Goal: Information Seeking & Learning: Learn about a topic

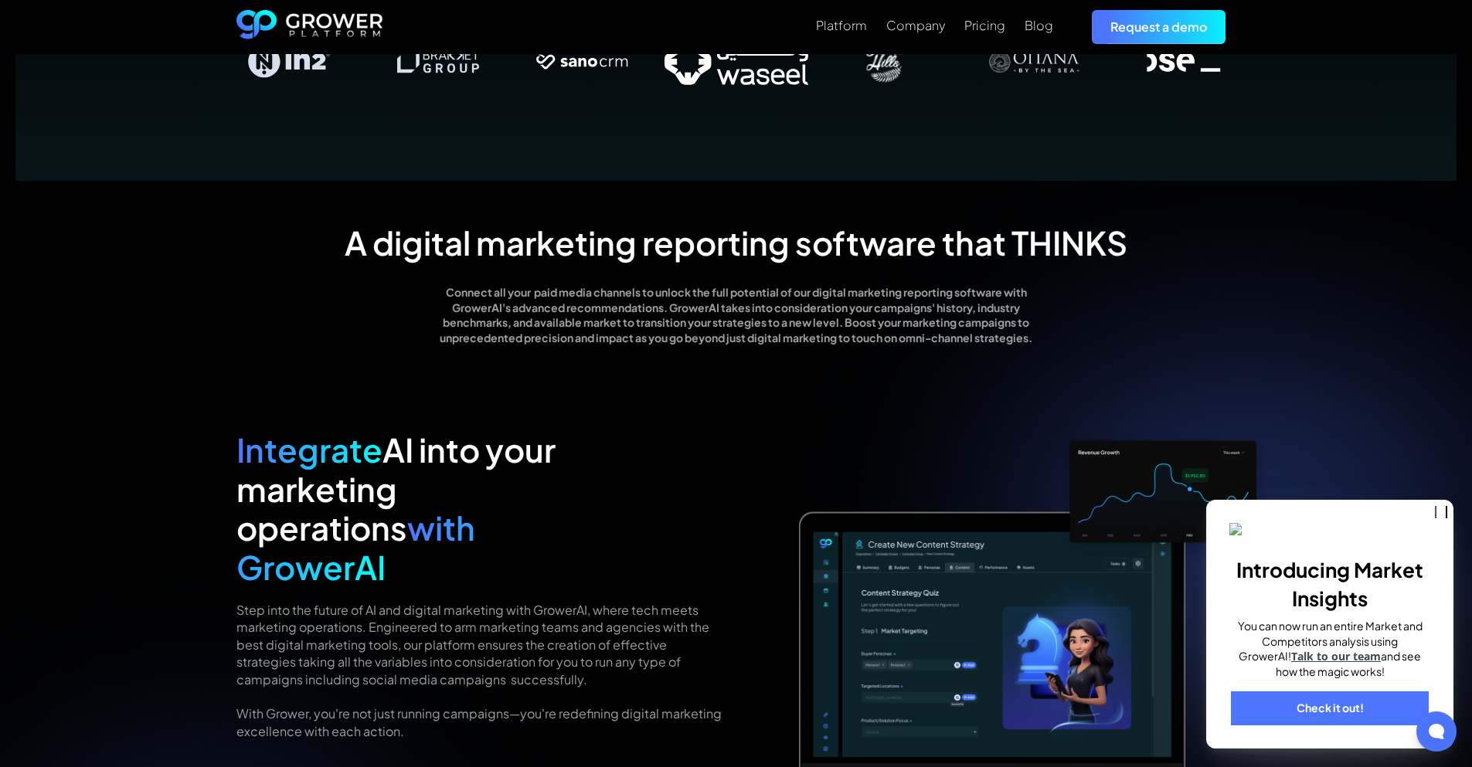
scroll to position [1159, 0]
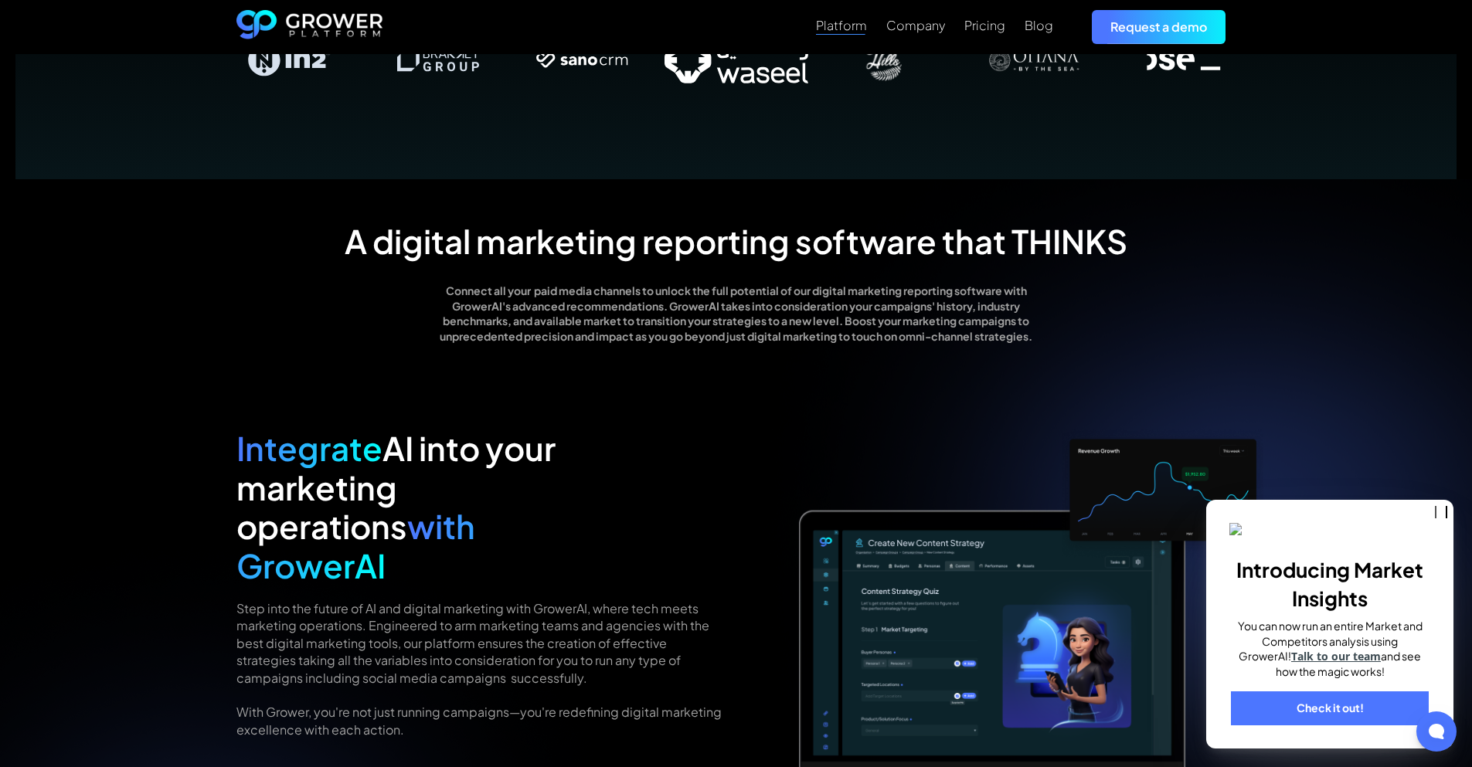
click at [849, 29] on div "Platform" at bounding box center [841, 25] width 51 height 15
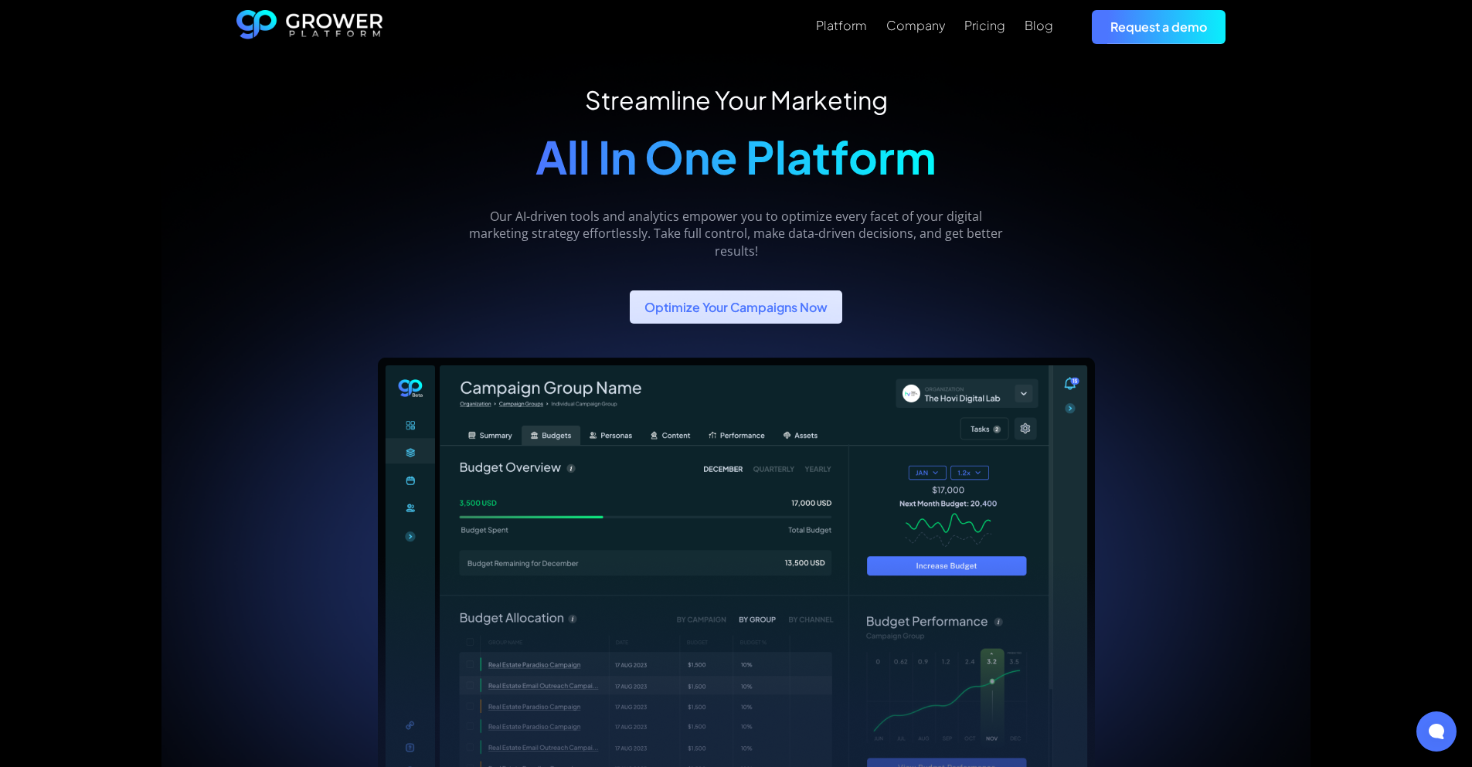
click at [704, 304] on link "Optimize Your Campaigns Now" at bounding box center [736, 307] width 212 height 33
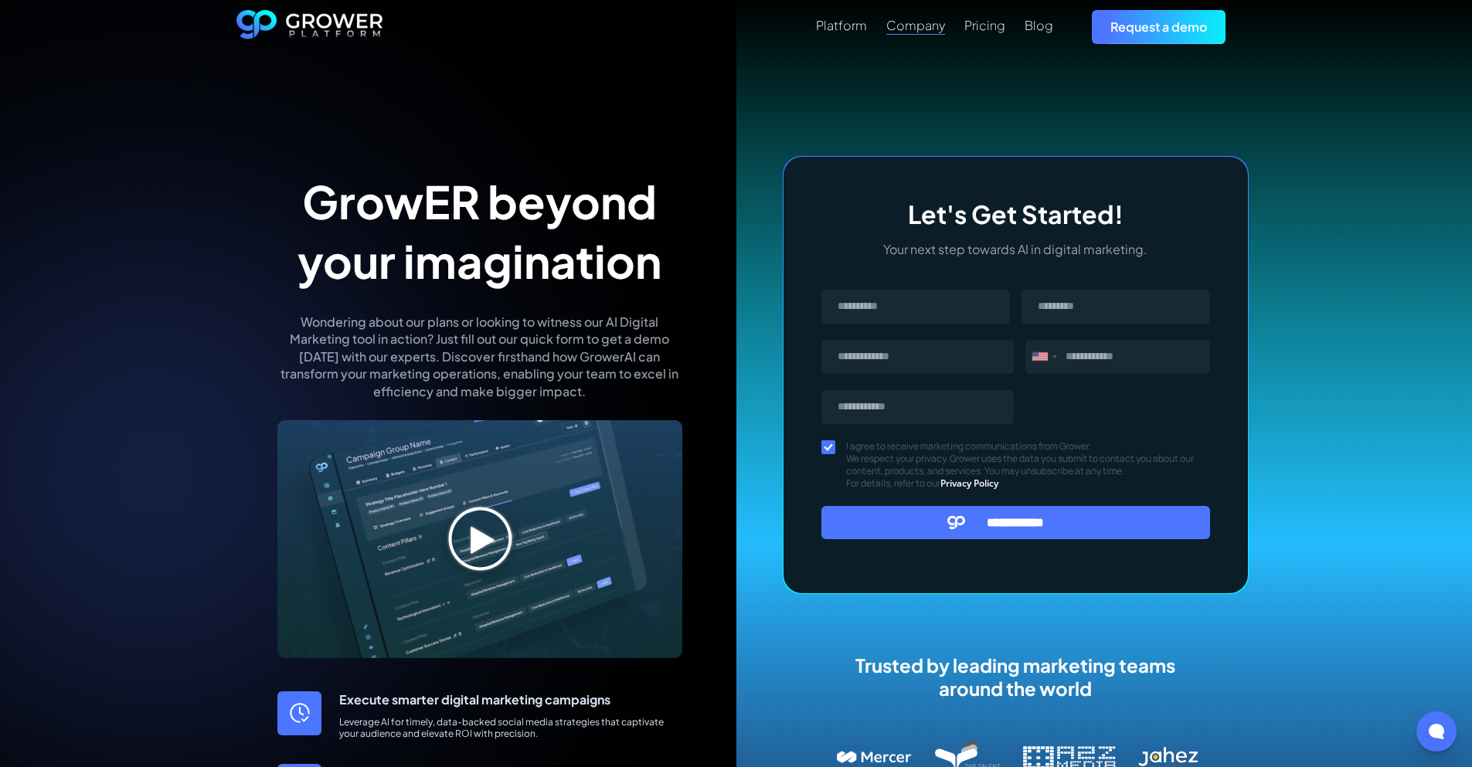
click at [932, 29] on div "Company" at bounding box center [915, 25] width 59 height 15
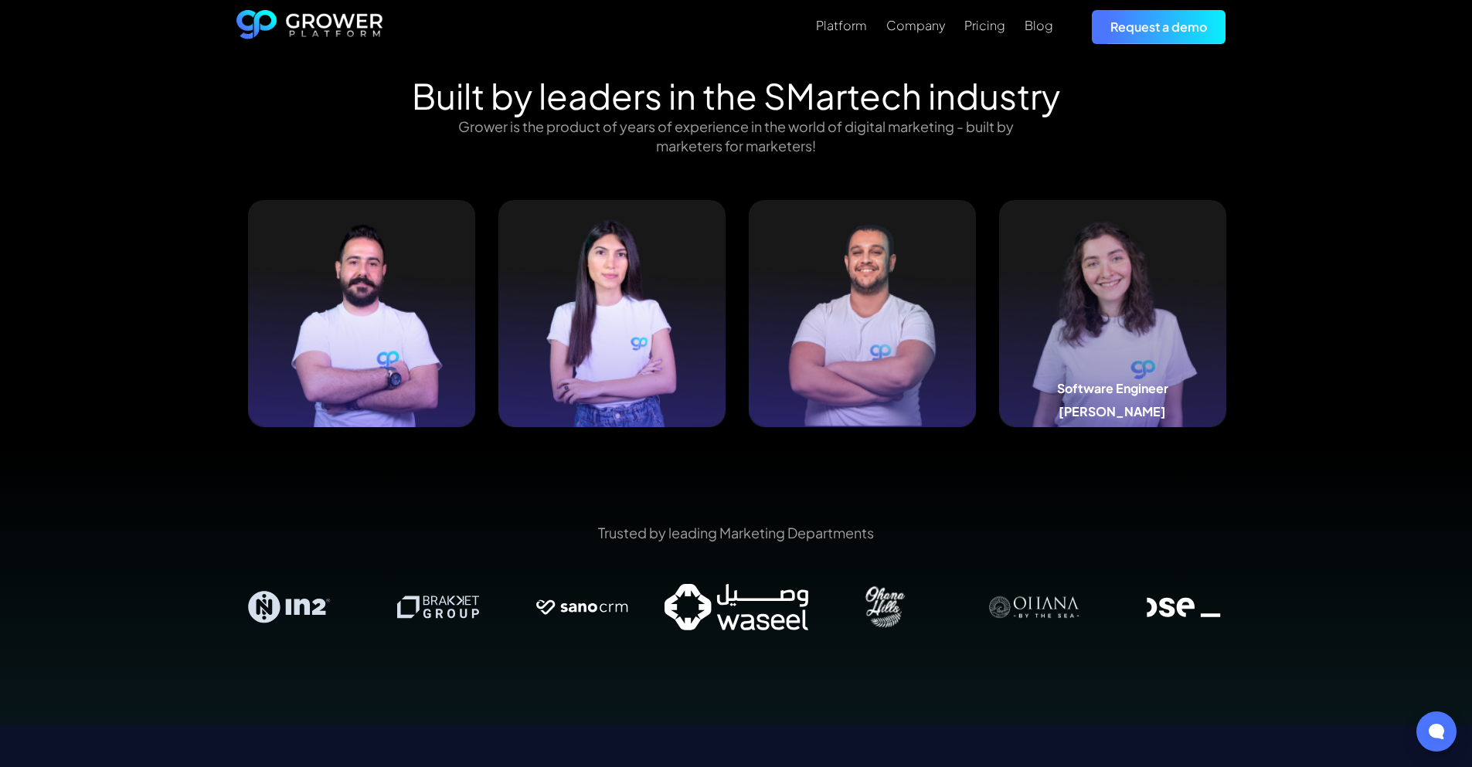
scroll to position [1623, 0]
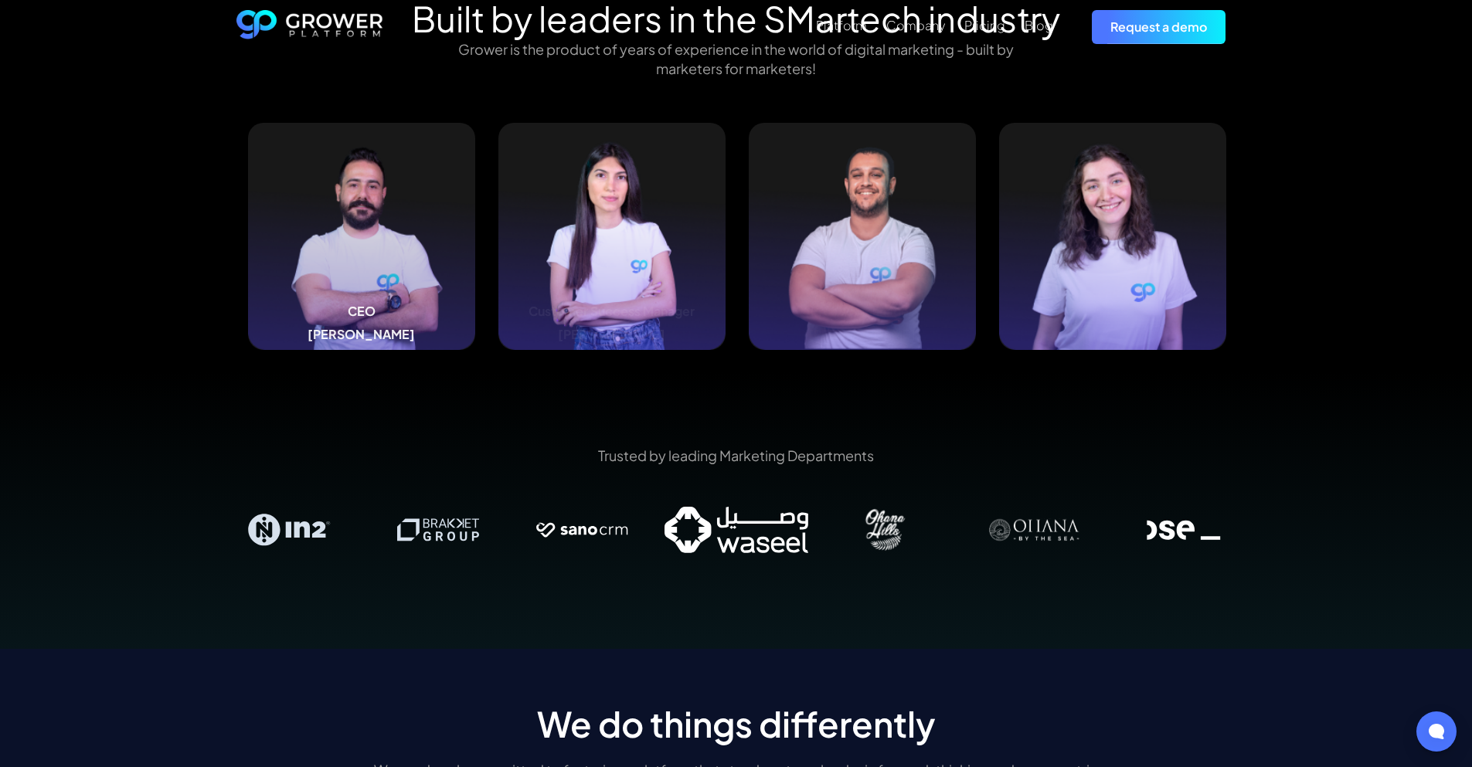
click at [370, 206] on img at bounding box center [361, 236] width 227 height 227
click at [352, 327] on h5 "Bob Sabra" at bounding box center [361, 334] width 107 height 15
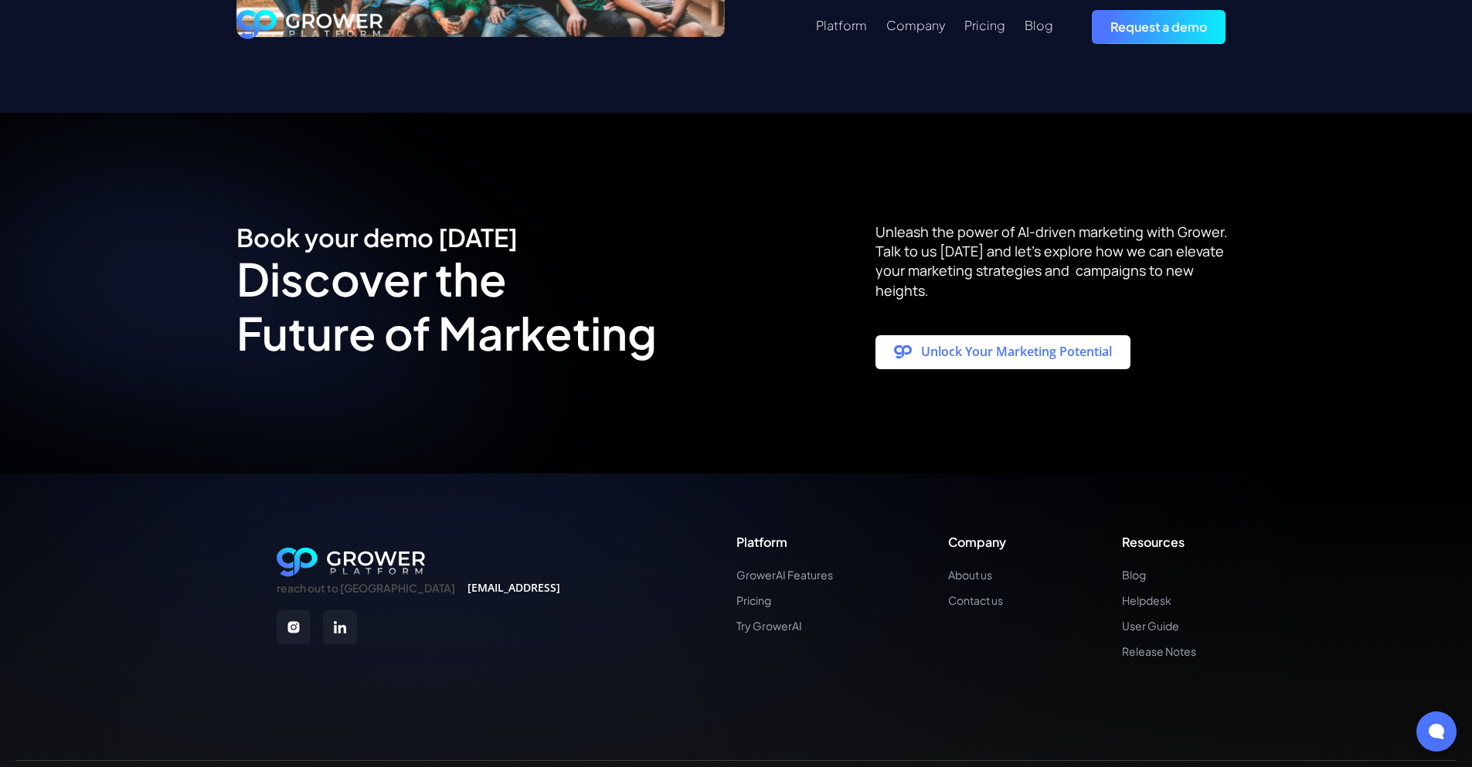
scroll to position [2918, 0]
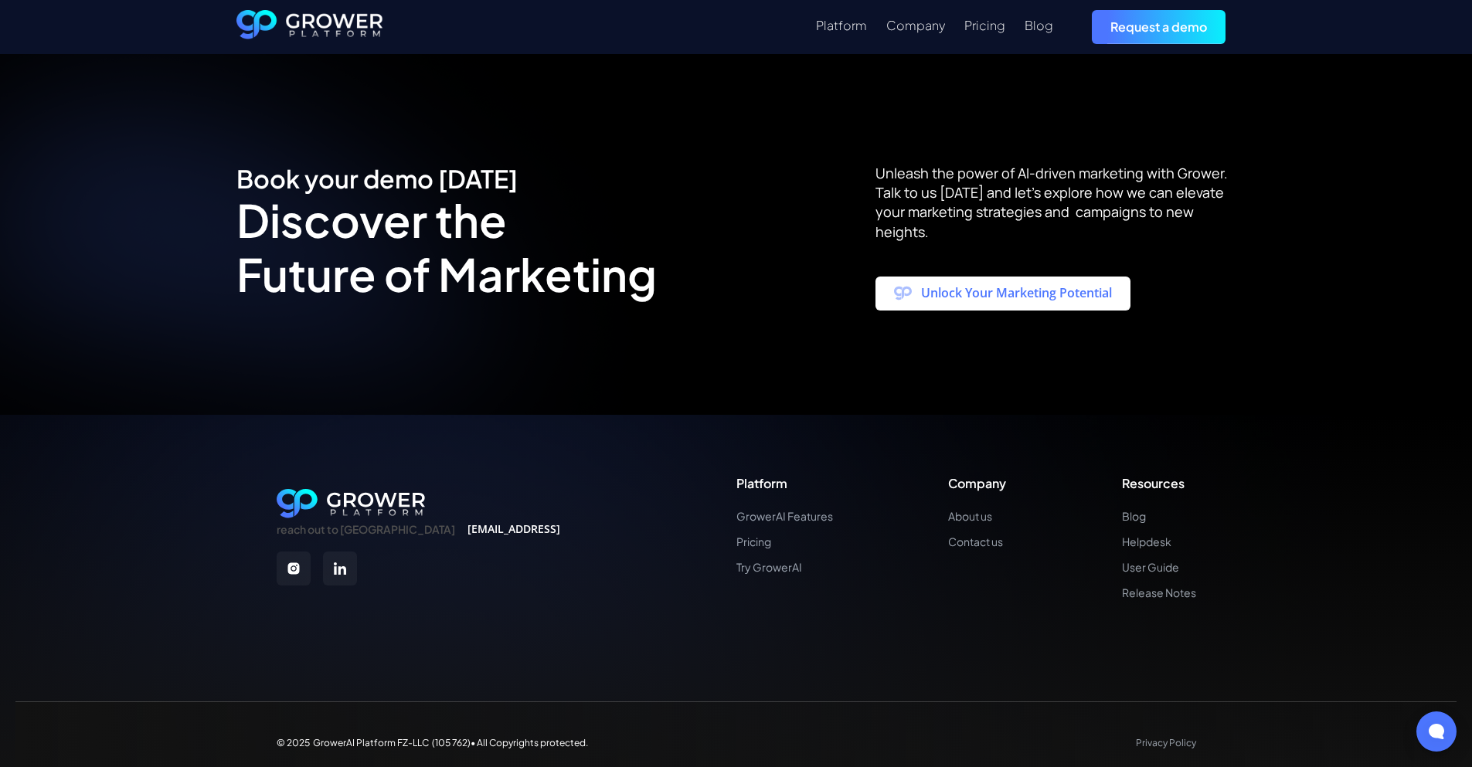
click at [996, 284] on link "Unlock Your Marketing Potential" at bounding box center [1002, 294] width 255 height 34
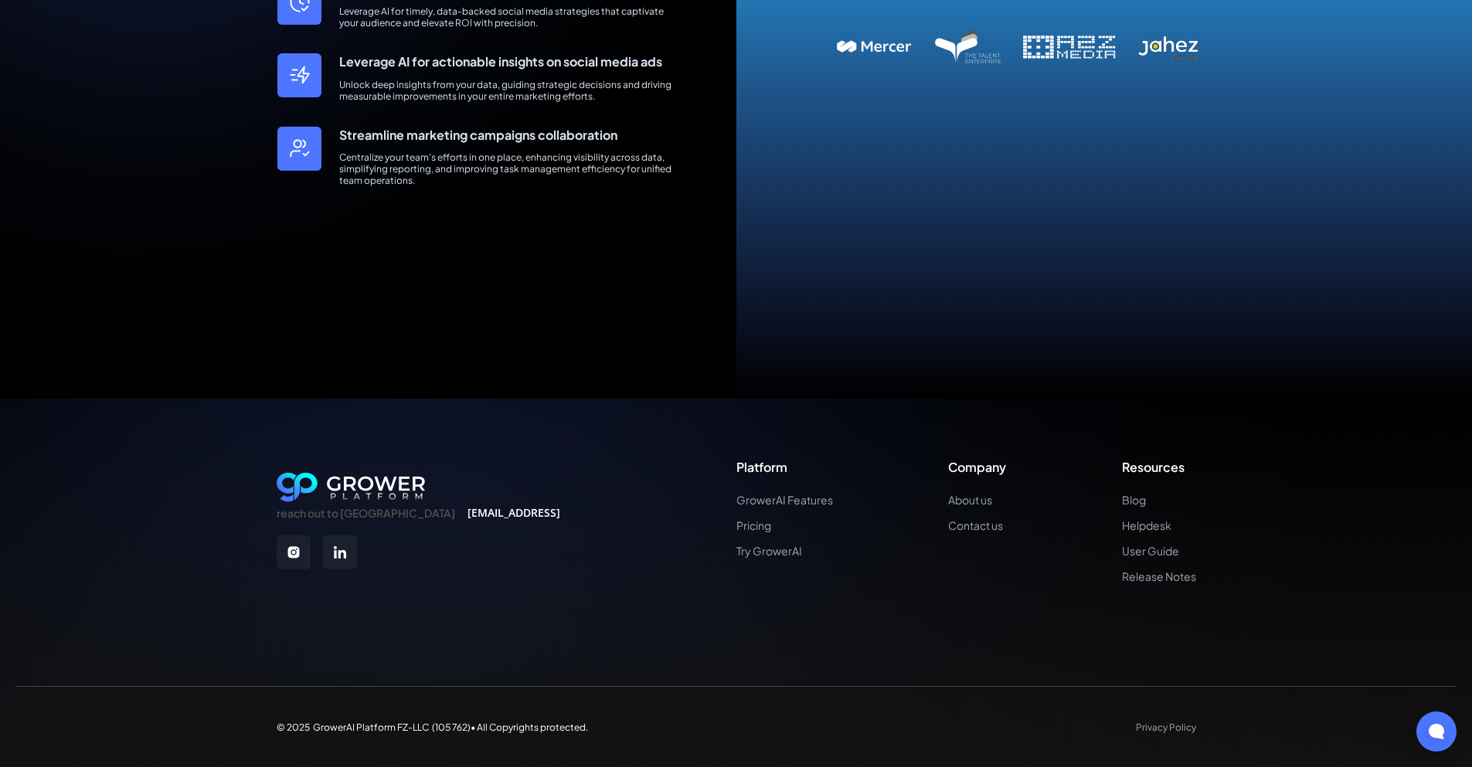
scroll to position [712, 0]
click at [1139, 522] on link "Helpdesk" at bounding box center [1159, 524] width 74 height 13
click at [970, 525] on link "Contact us" at bounding box center [977, 524] width 58 height 13
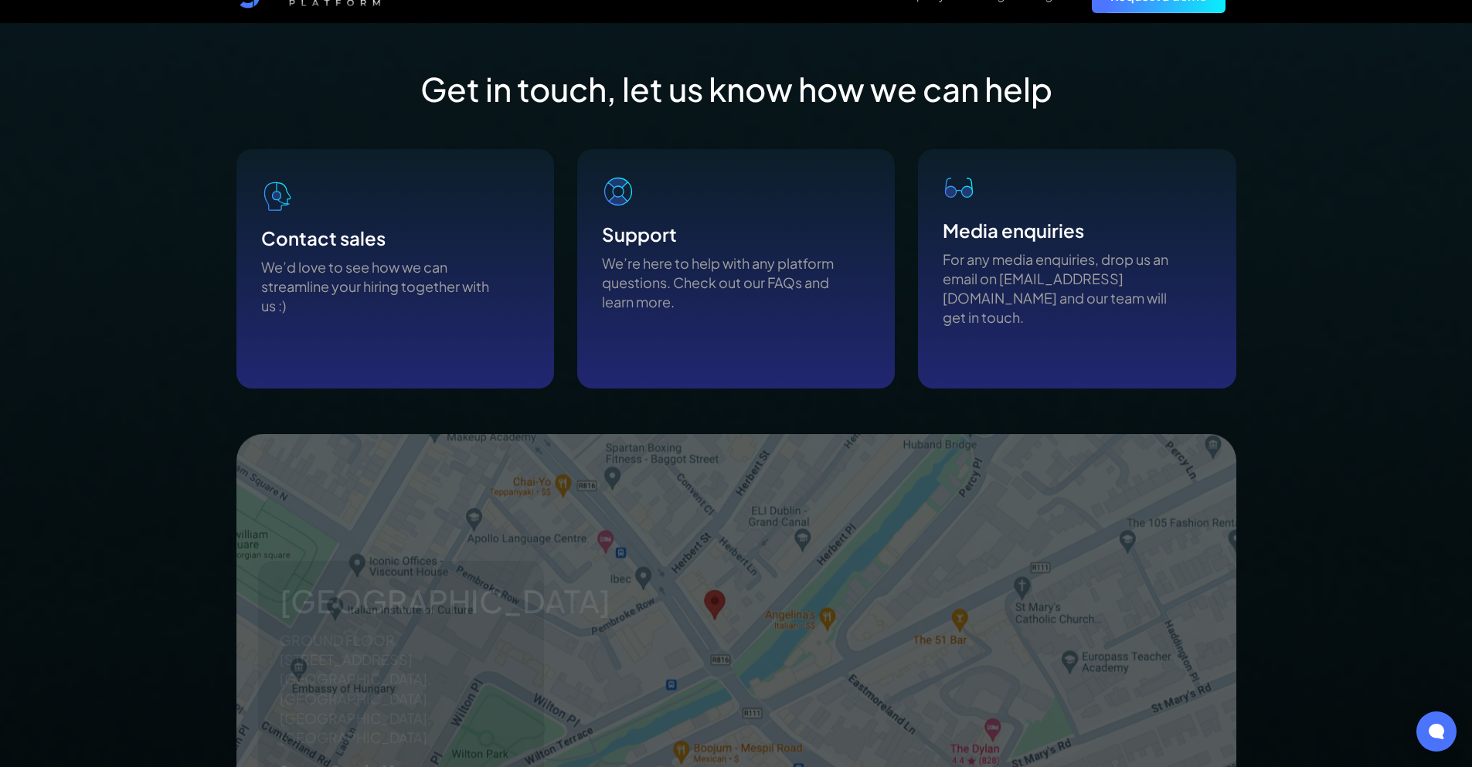
scroll to position [850, 0]
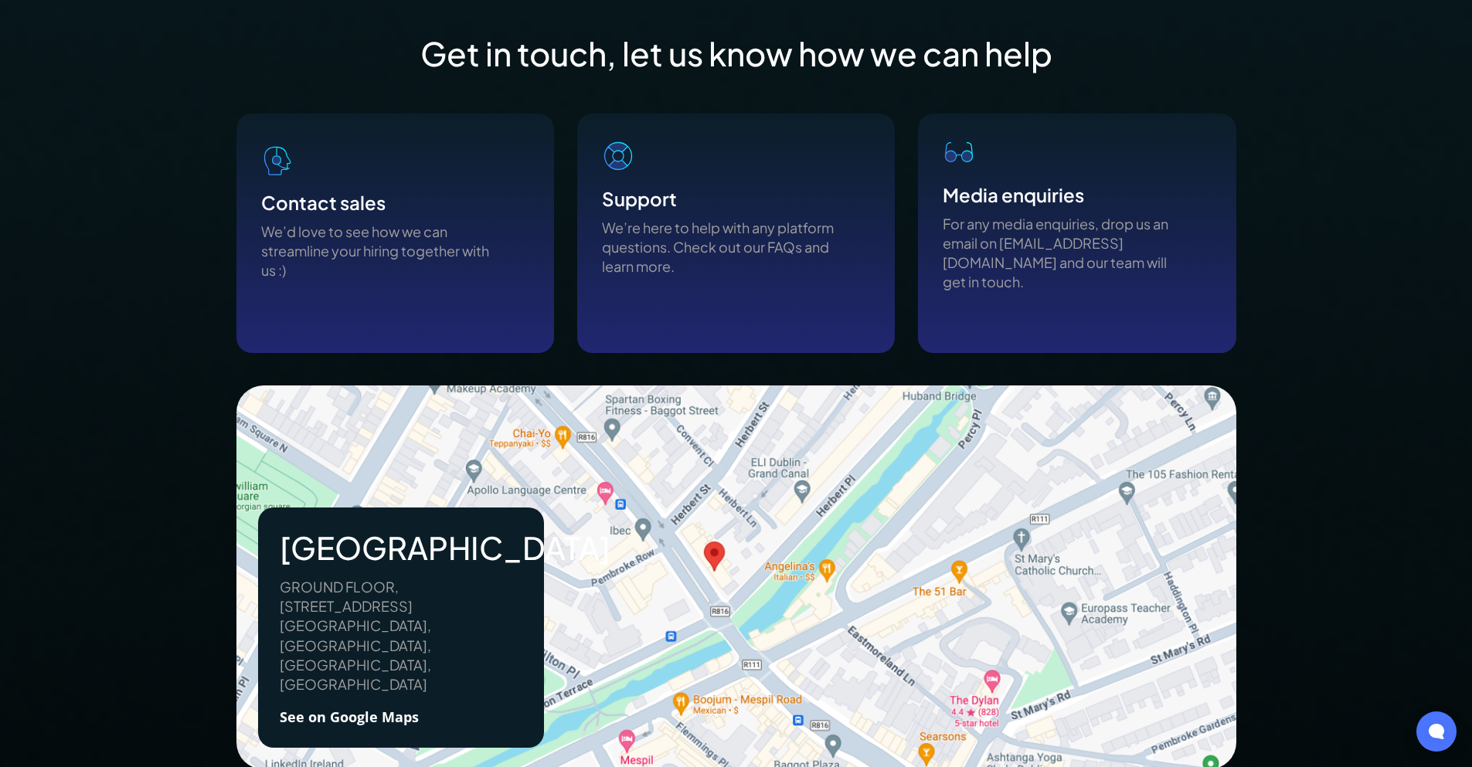
click at [799, 164] on div "Support We’re here to help with any platform questions. Check out our FAQs and …" at bounding box center [718, 212] width 233 height 144
click at [498, 195] on div "Contact sales We’d love to see how we can streamline your hiring together with …" at bounding box center [395, 234] width 318 height 240
click at [966, 219] on p "For any media enquiries, drop us an email on [EMAIL_ADDRESS][DOMAIN_NAME] and o…" at bounding box center [1059, 253] width 233 height 78
click at [1052, 204] on h3 "Media enquiries" at bounding box center [1013, 195] width 141 height 22
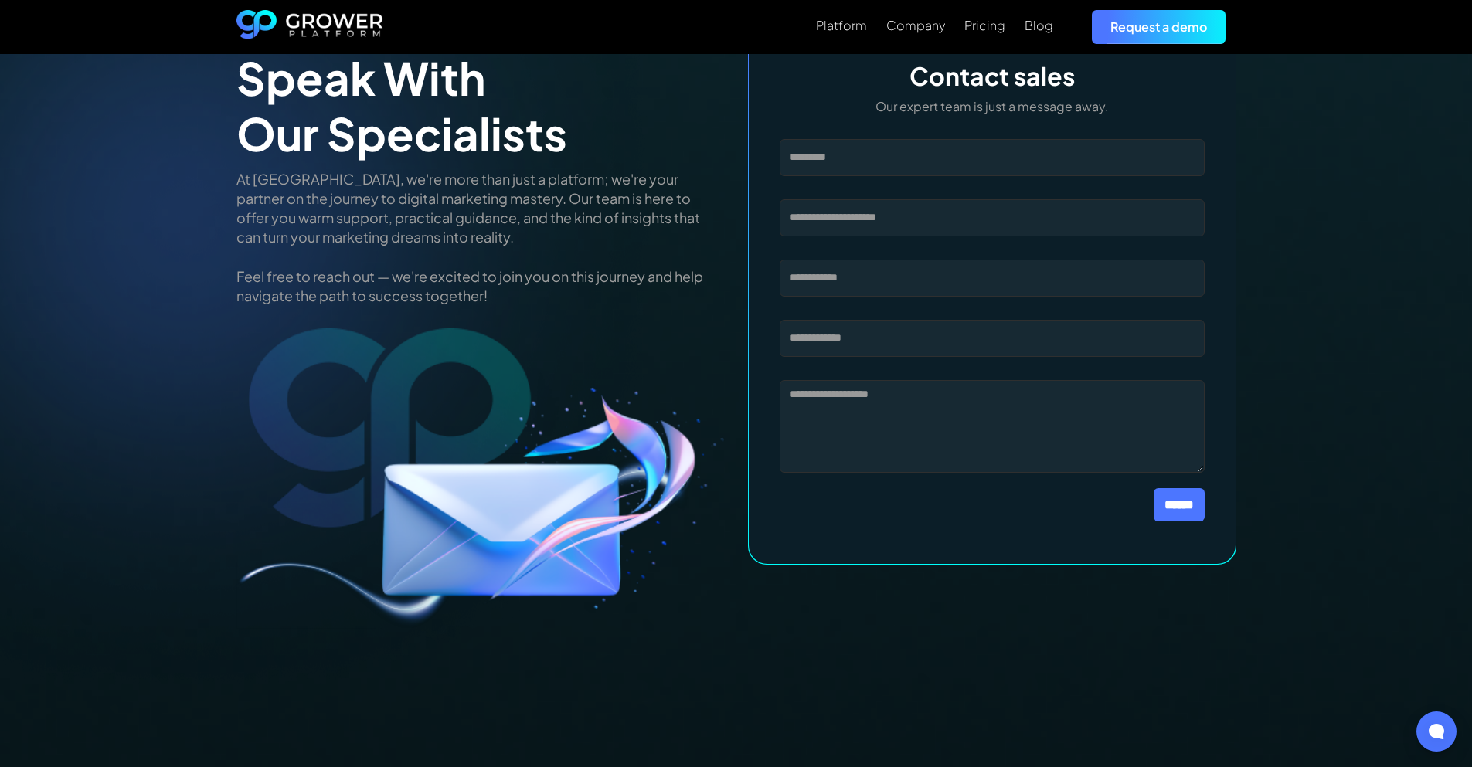
scroll to position [0, 0]
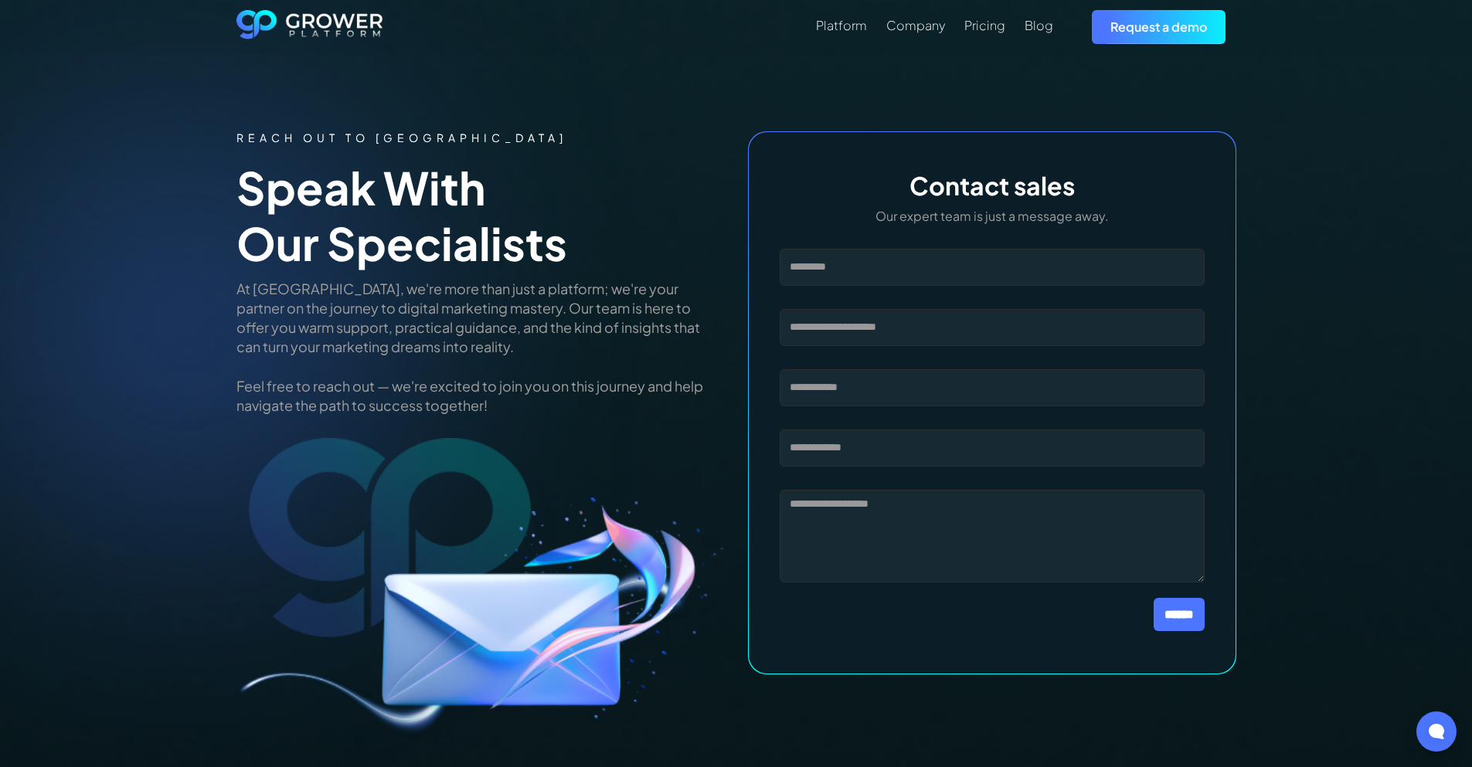
click at [1040, 40] on div "Platform Company Pricing Blog Request a demo" at bounding box center [809, 26] width 853 height 33
click at [1040, 29] on div "Blog" at bounding box center [1039, 25] width 29 height 15
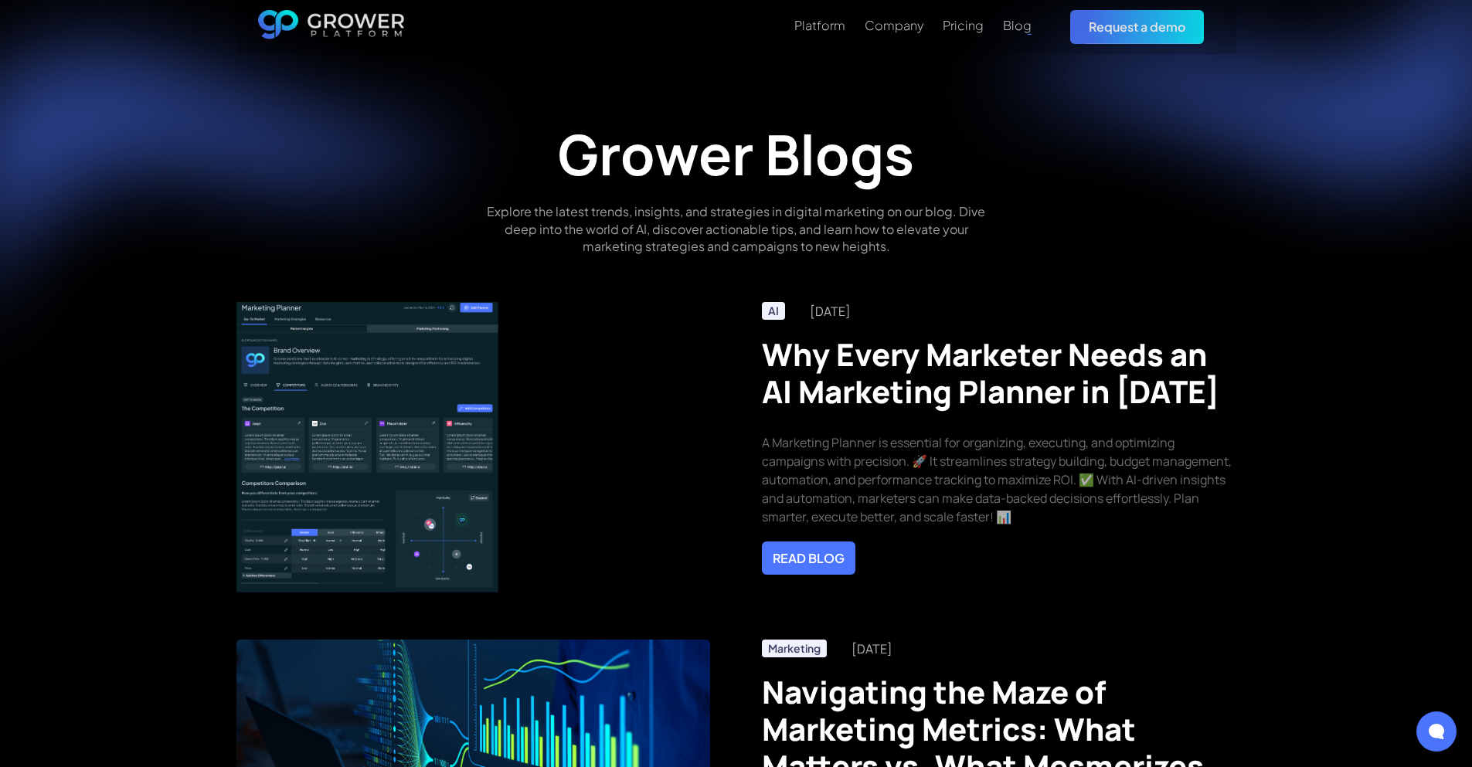
scroll to position [77, 0]
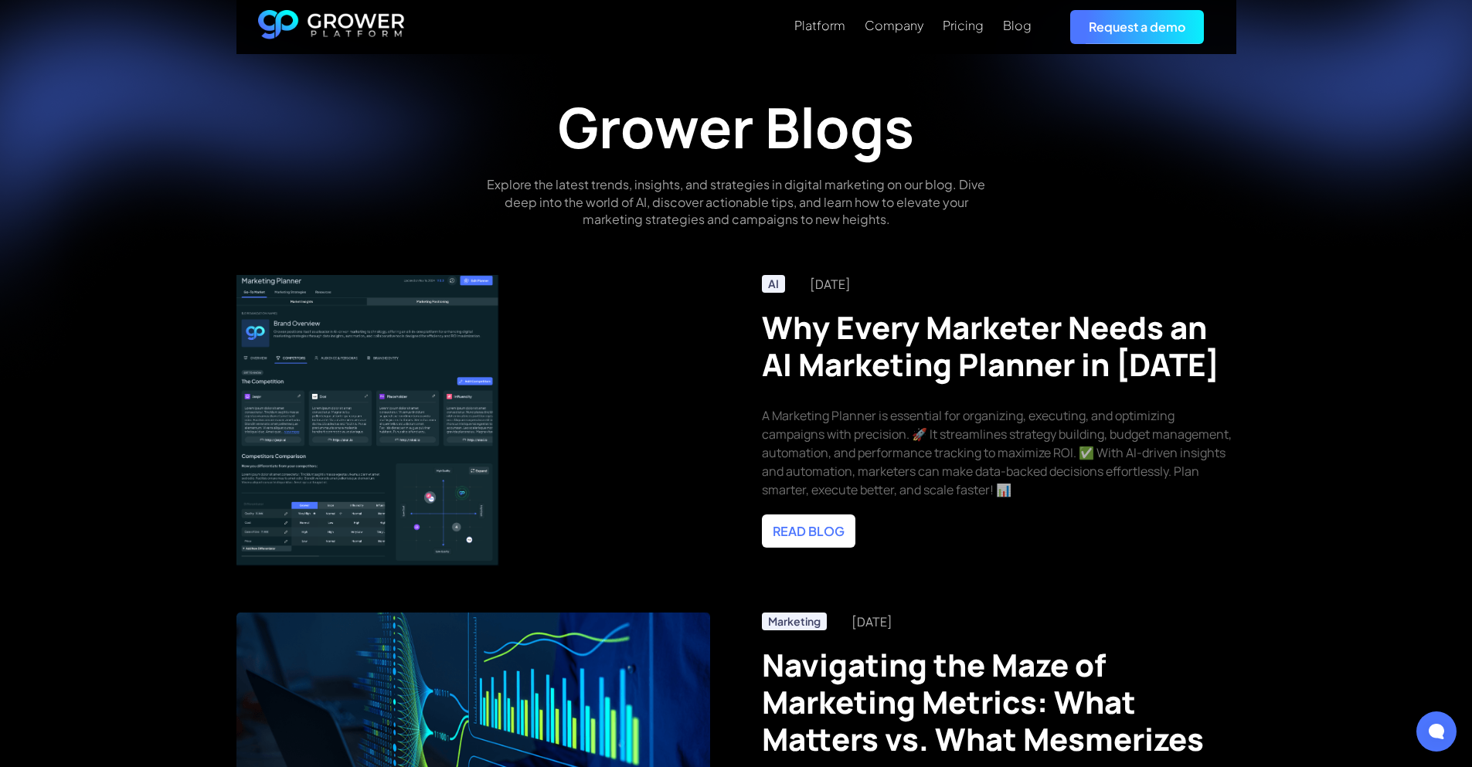
click at [838, 542] on link "READ BLOG" at bounding box center [808, 531] width 93 height 33
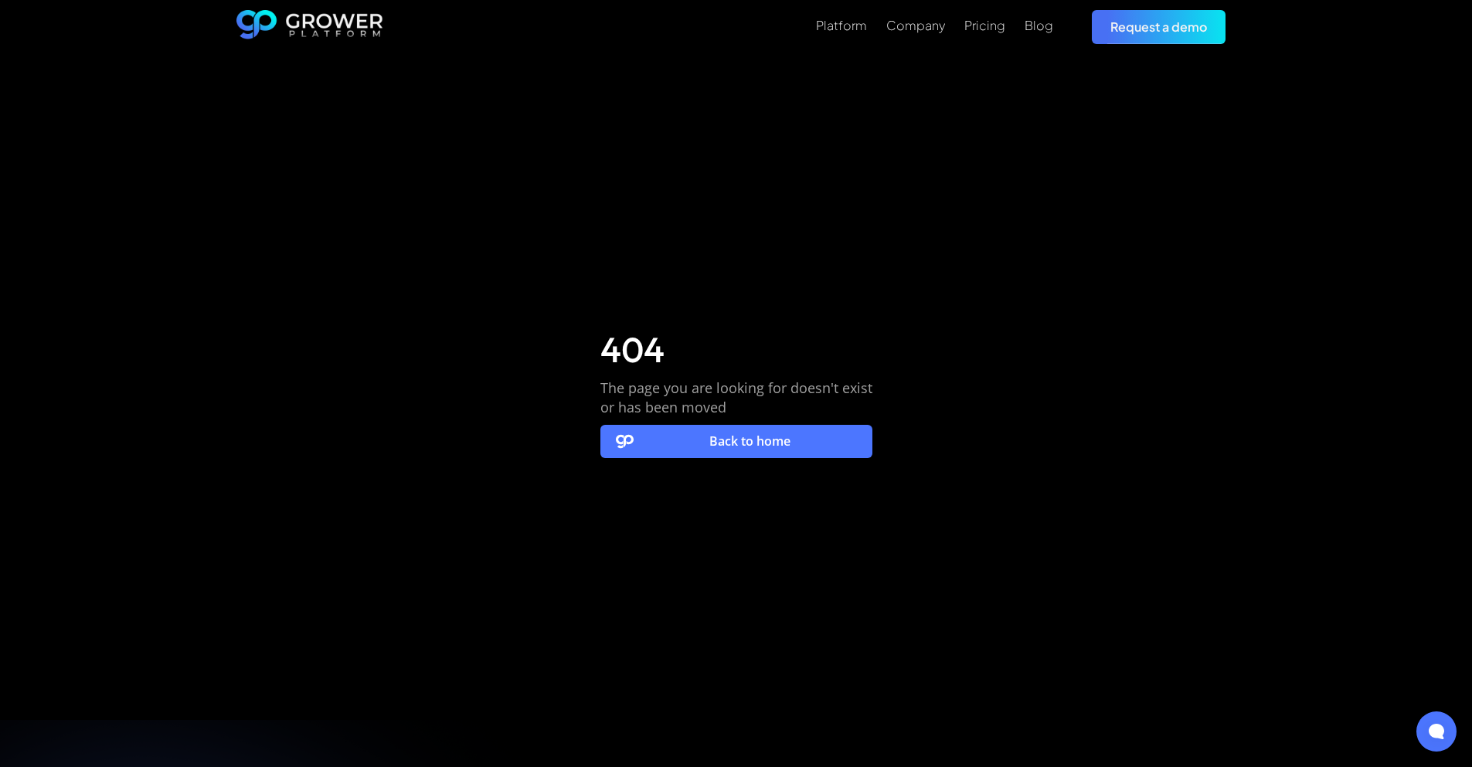
click at [681, 442] on link "Back to home" at bounding box center [736, 441] width 272 height 33
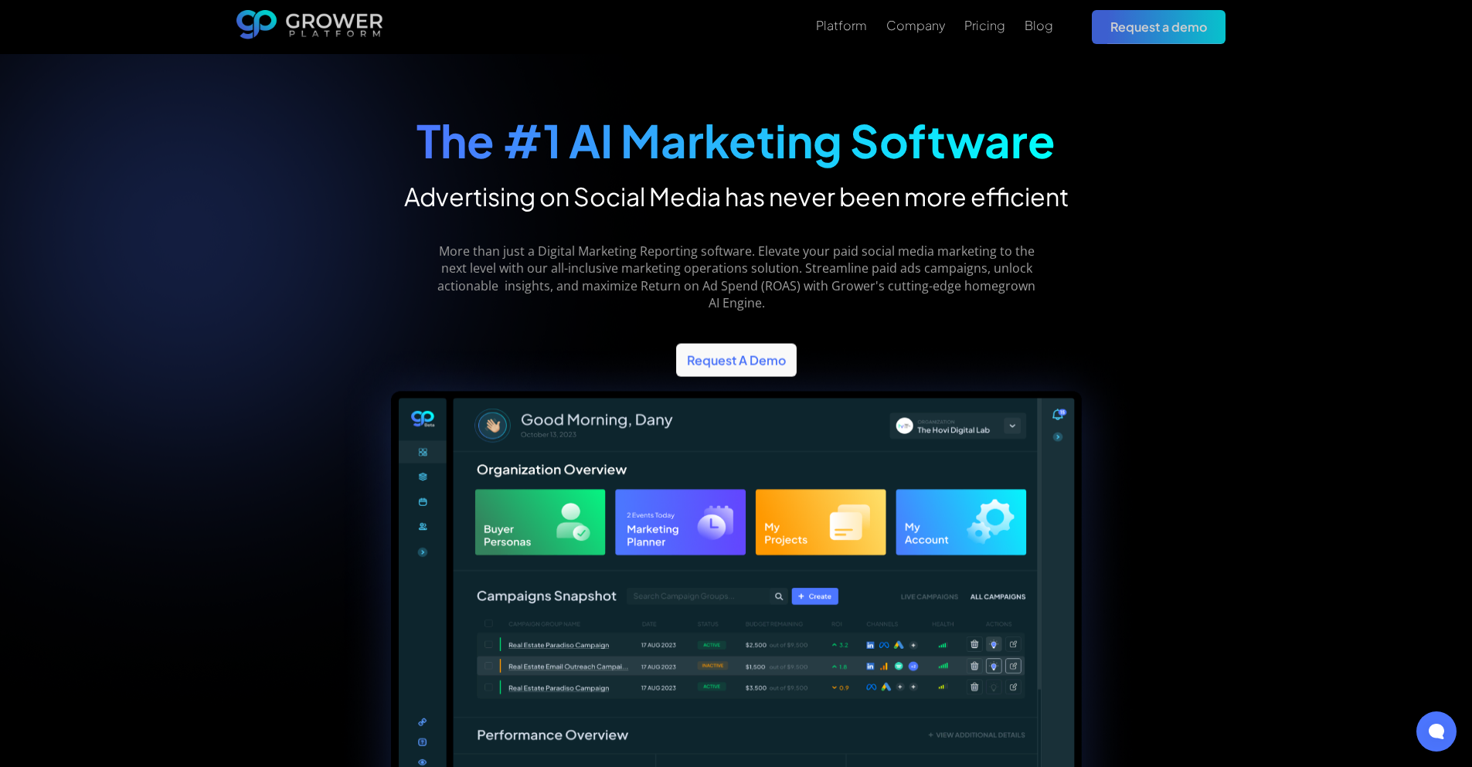
click at [720, 343] on link "Request A Demo" at bounding box center [736, 359] width 121 height 33
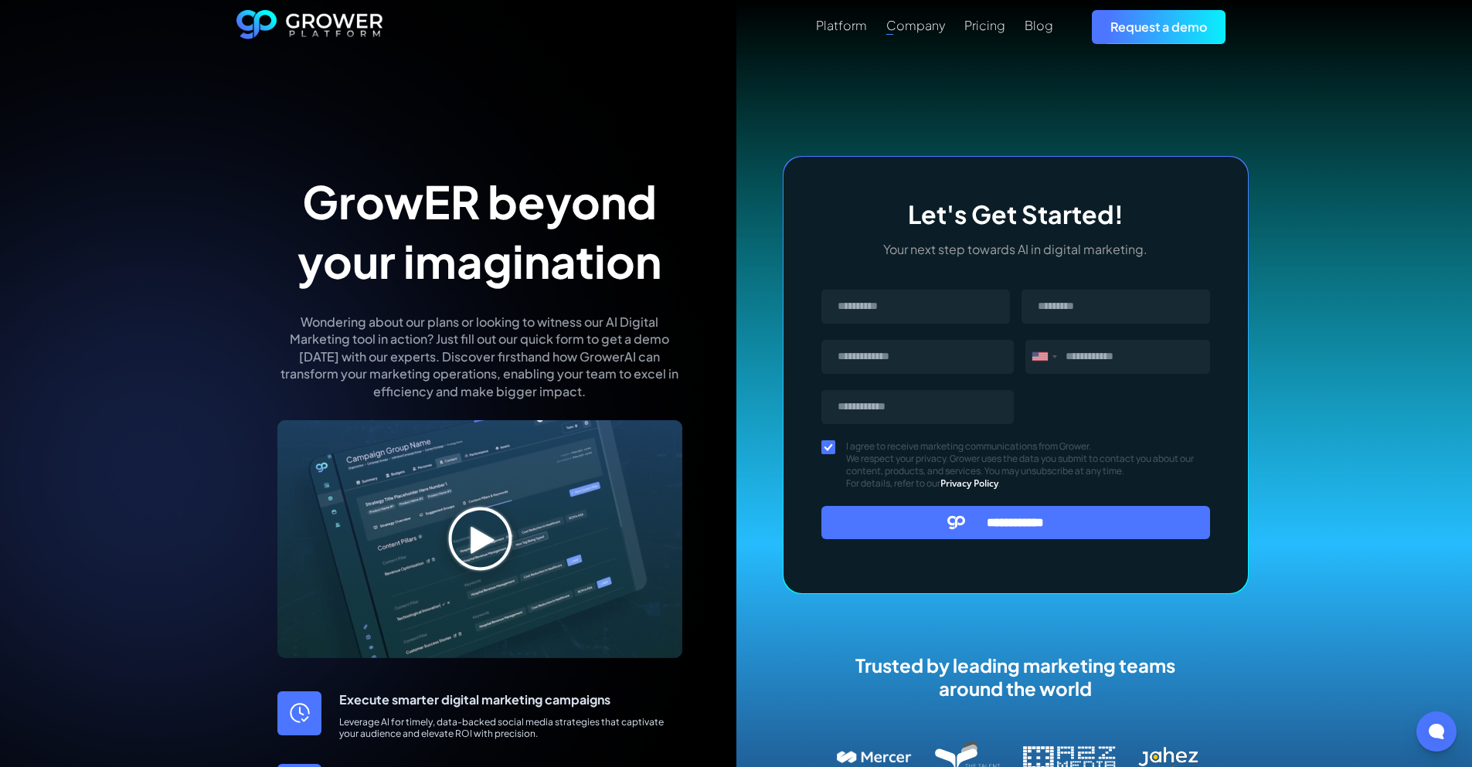
click at [903, 31] on div "Company" at bounding box center [915, 25] width 59 height 15
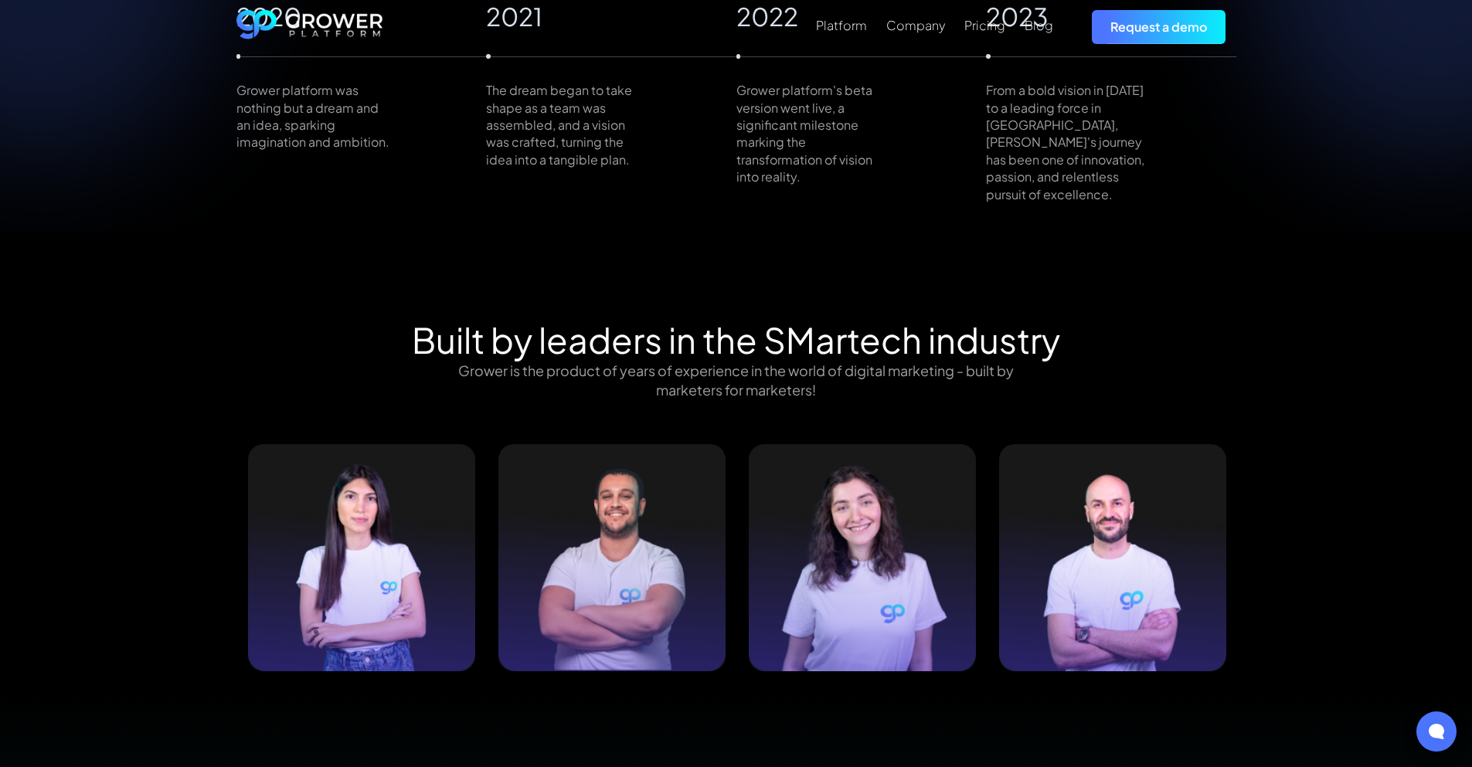
scroll to position [1545, 0]
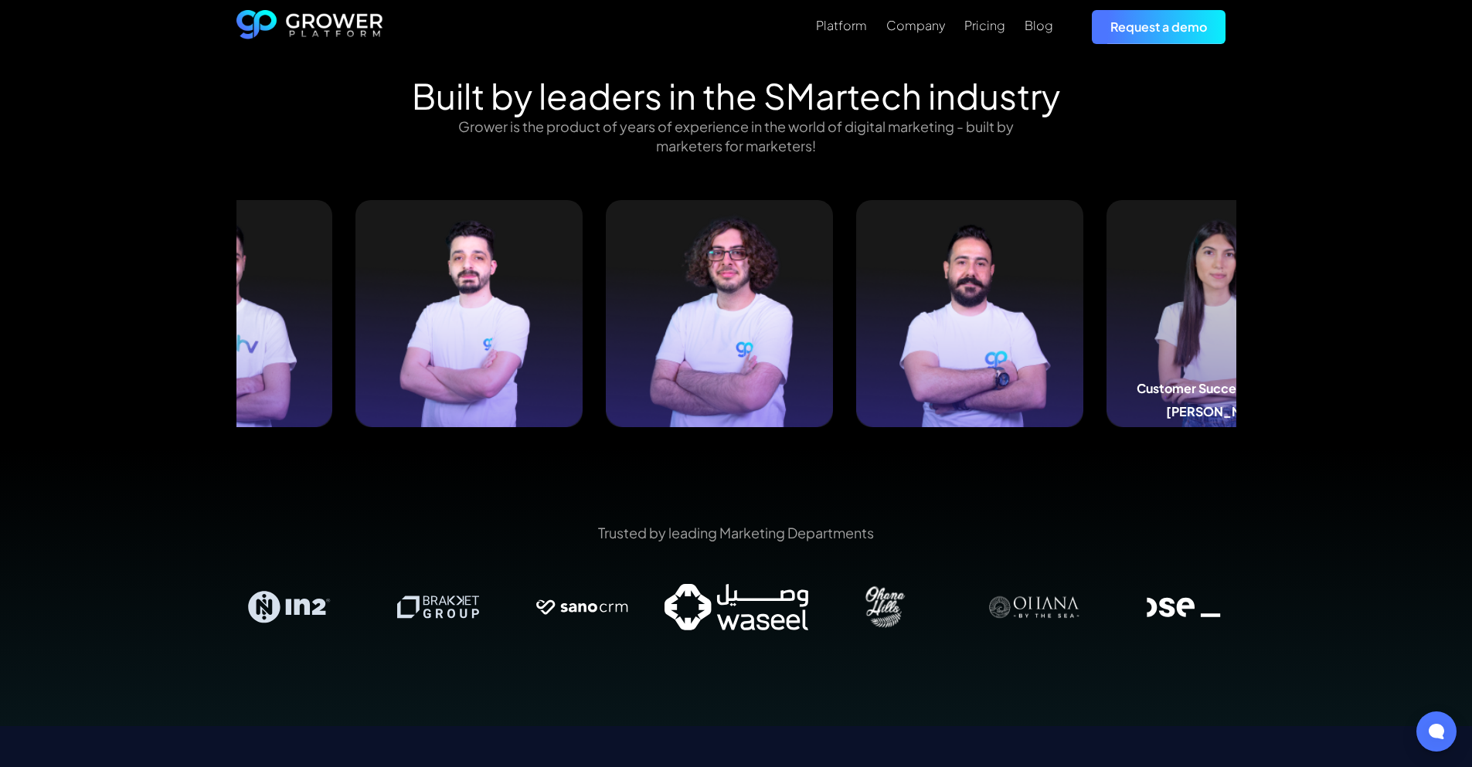
drag, startPoint x: 306, startPoint y: 260, endPoint x: 1242, endPoint y: 308, distance: 937.0
click at [1242, 308] on div "Built by leaders in the SMartech industry Grower is the product of years of exp…" at bounding box center [736, 262] width 1043 height 374
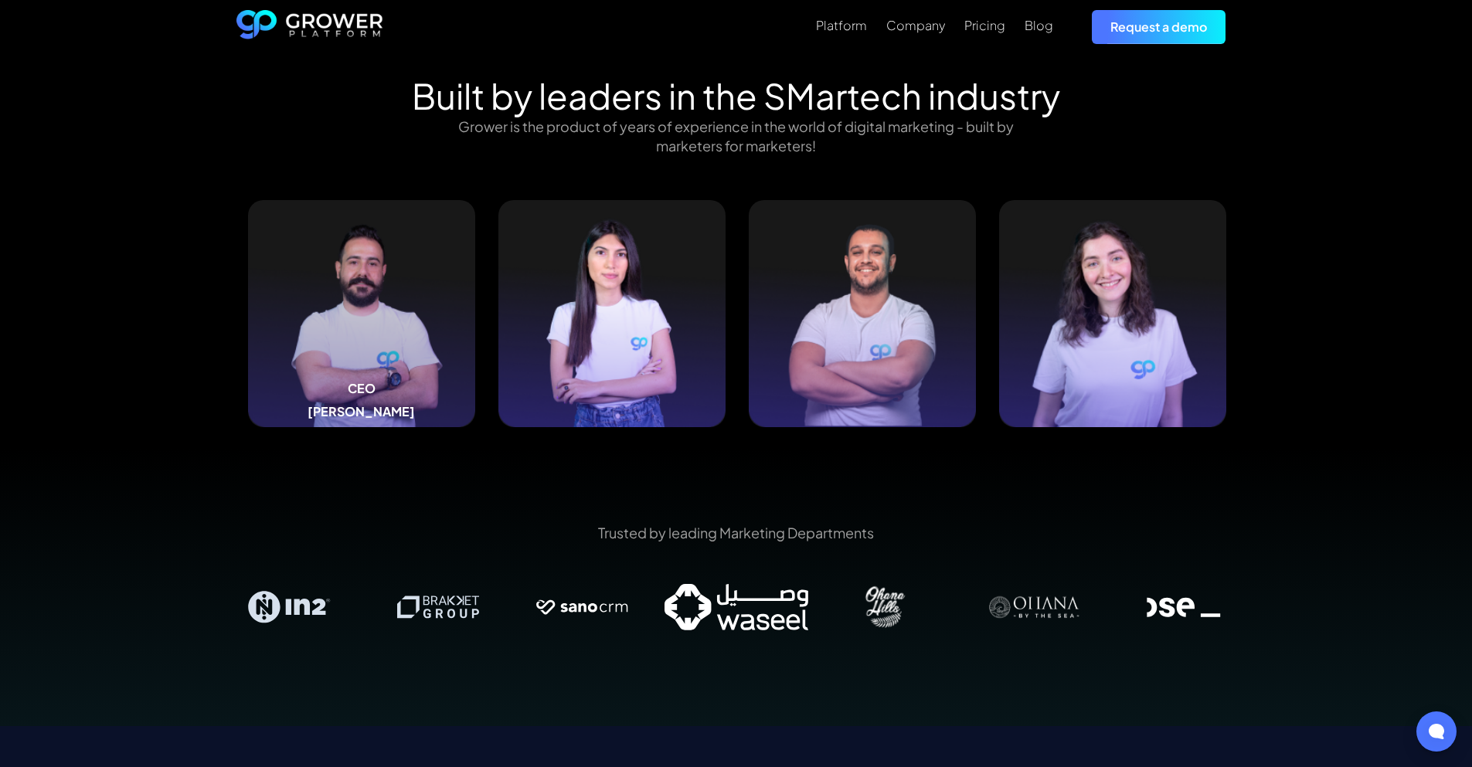
drag, startPoint x: 405, startPoint y: 325, endPoint x: 971, endPoint y: 316, distance: 566.5
click at [475, 318] on img at bounding box center [361, 313] width 227 height 227
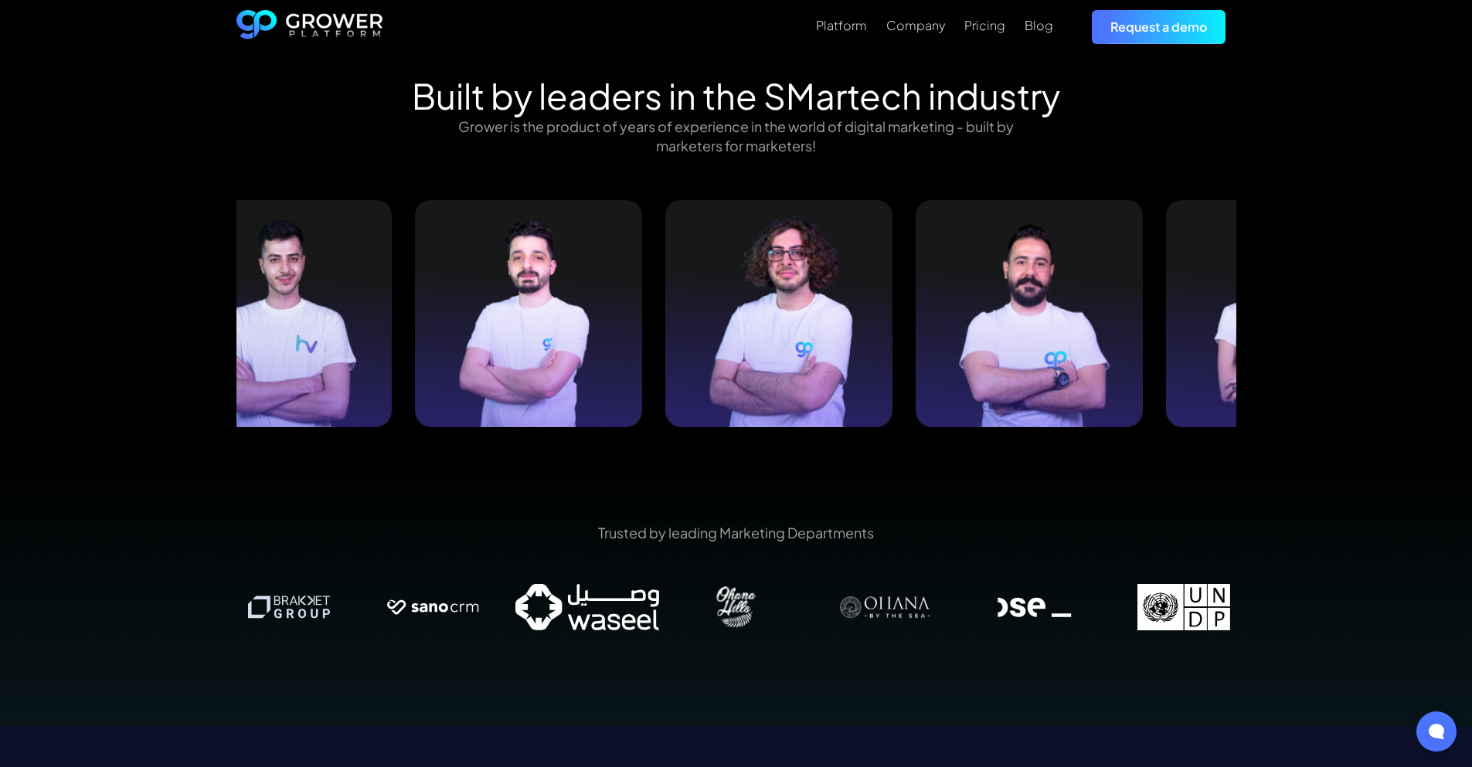
drag, startPoint x: 506, startPoint y: 321, endPoint x: 923, endPoint y: 312, distance: 417.3
click at [923, 312] on img at bounding box center [1029, 313] width 227 height 227
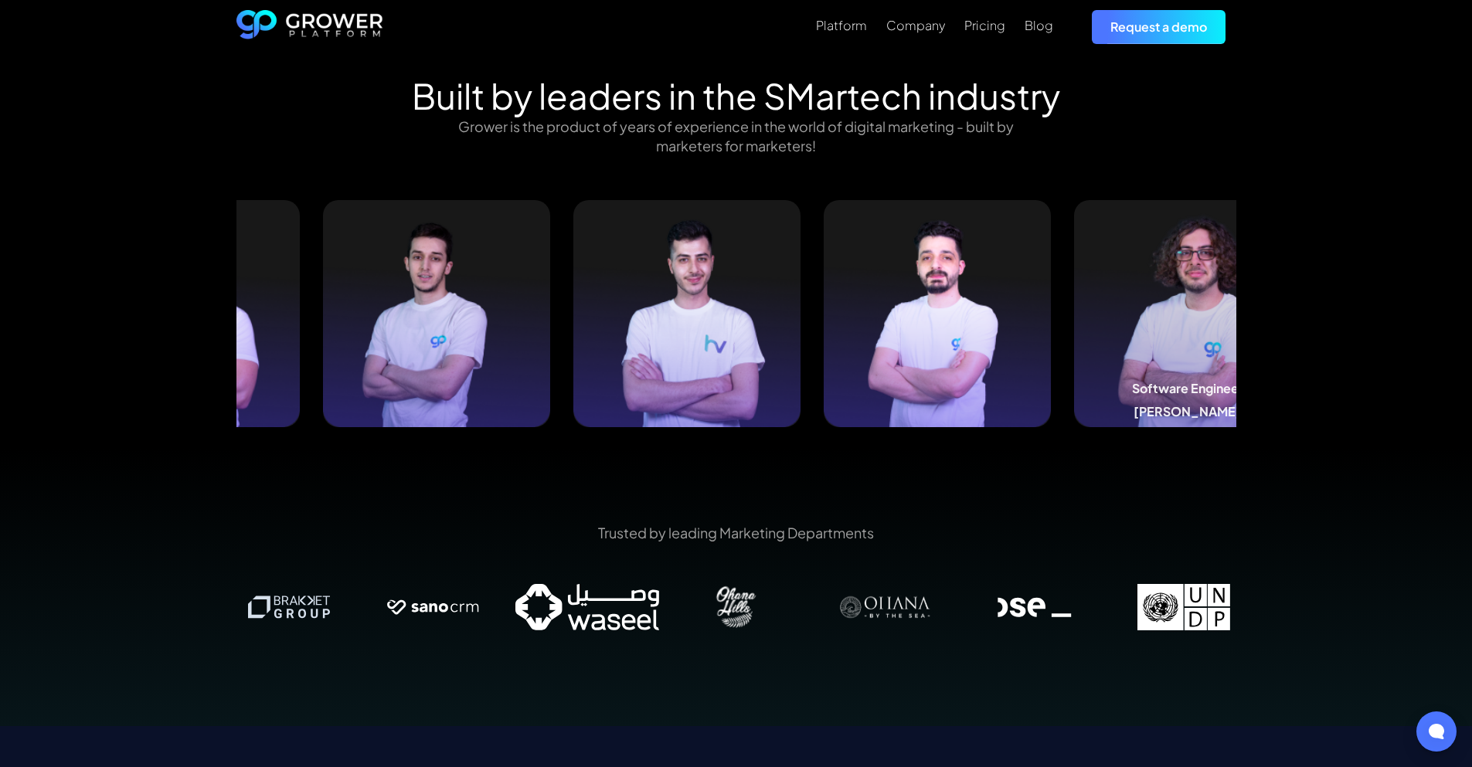
drag, startPoint x: 648, startPoint y: 301, endPoint x: 1223, endPoint y: 303, distance: 575.7
click at [1223, 303] on img at bounding box center [1187, 313] width 227 height 227
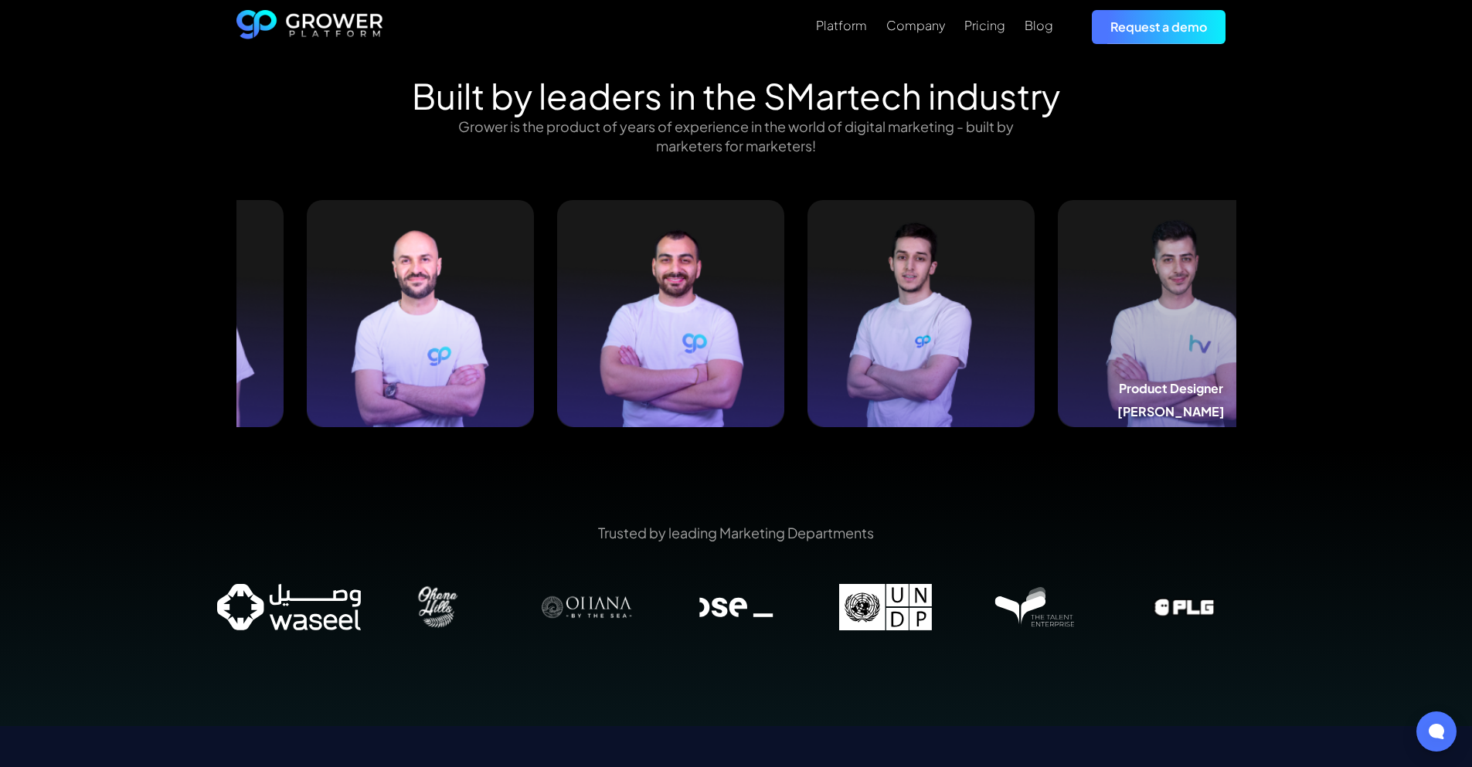
drag, startPoint x: 353, startPoint y: 284, endPoint x: 1195, endPoint y: 278, distance: 841.5
click at [1195, 278] on img at bounding box center [1171, 313] width 227 height 227
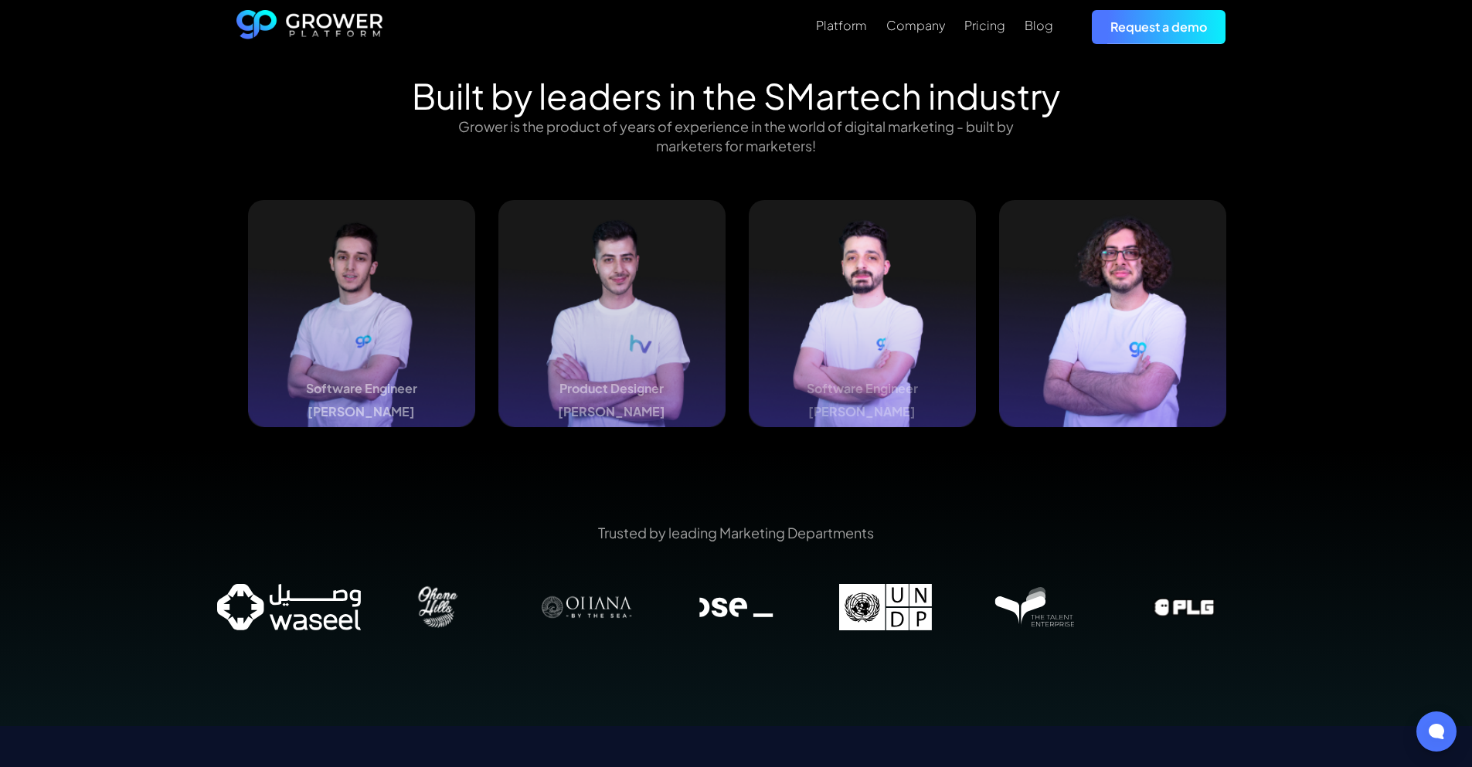
drag, startPoint x: 464, startPoint y: 284, endPoint x: 955, endPoint y: 289, distance: 491.5
click at [475, 289] on img at bounding box center [361, 313] width 227 height 227
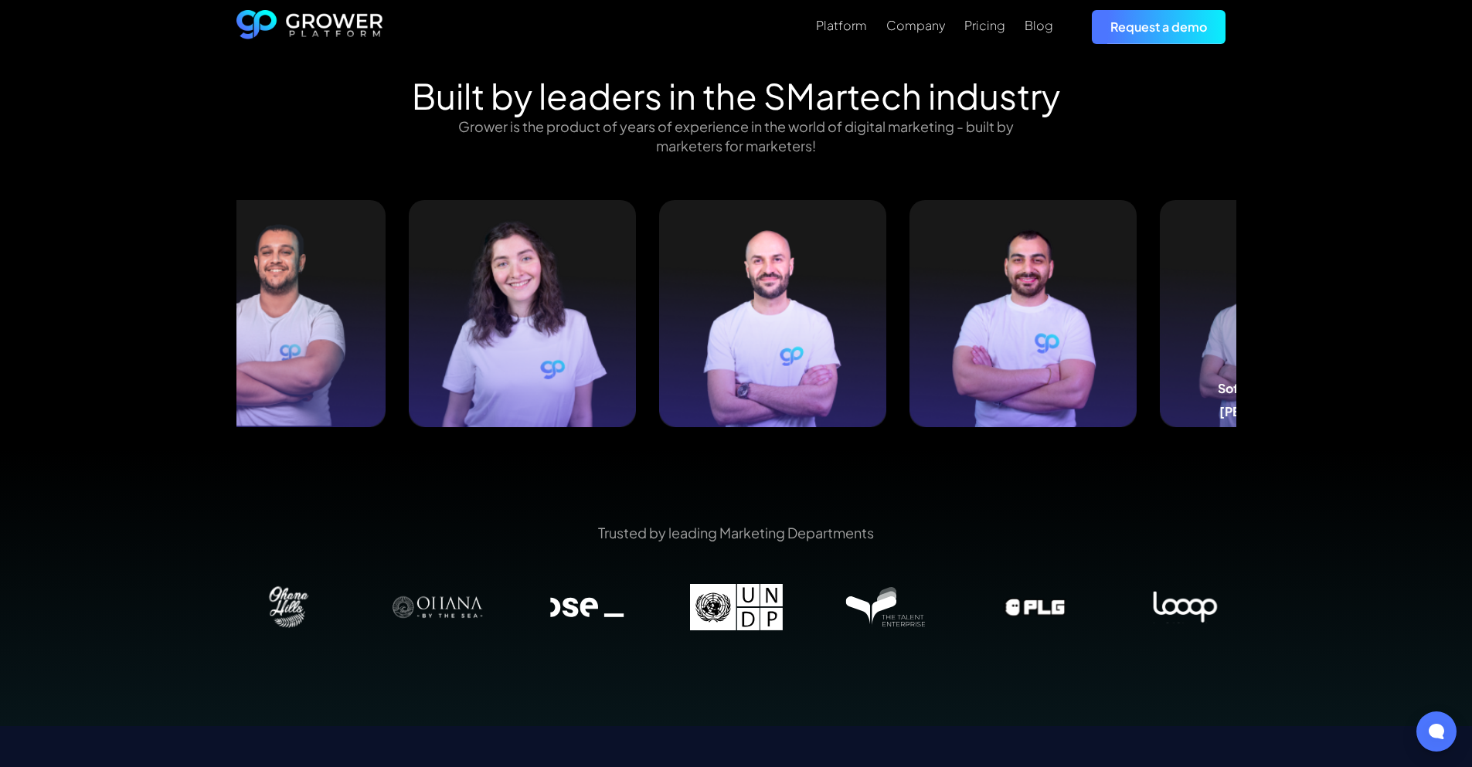
drag, startPoint x: 566, startPoint y: 280, endPoint x: 1228, endPoint y: 274, distance: 662.2
click at [1228, 274] on img at bounding box center [1273, 313] width 227 height 227
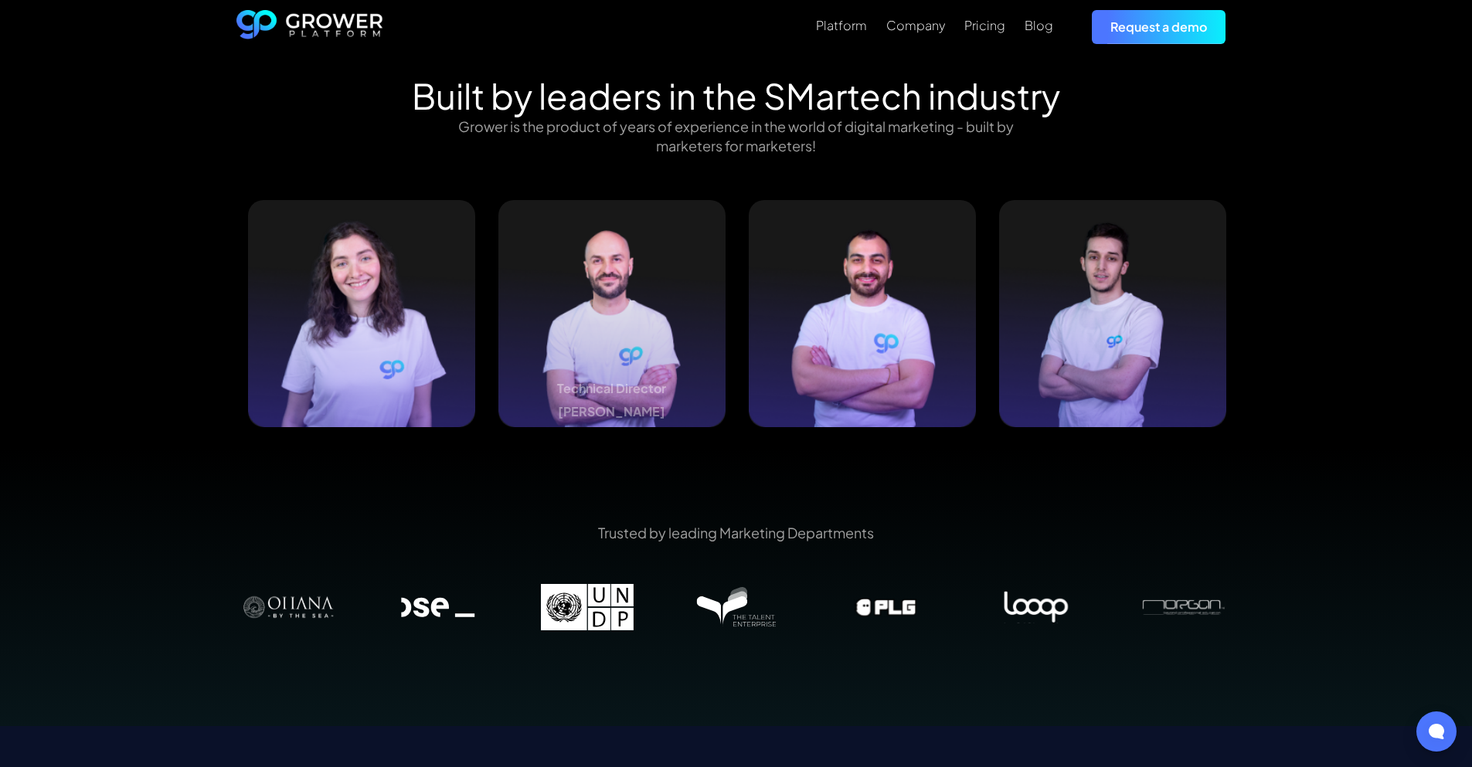
drag, startPoint x: 506, startPoint y: 287, endPoint x: 1317, endPoint y: 259, distance: 811.8
click at [1317, 259] on div "Built by leaders in the SMartech industry Grower is the product of years of exp…" at bounding box center [736, 262] width 1472 height 374
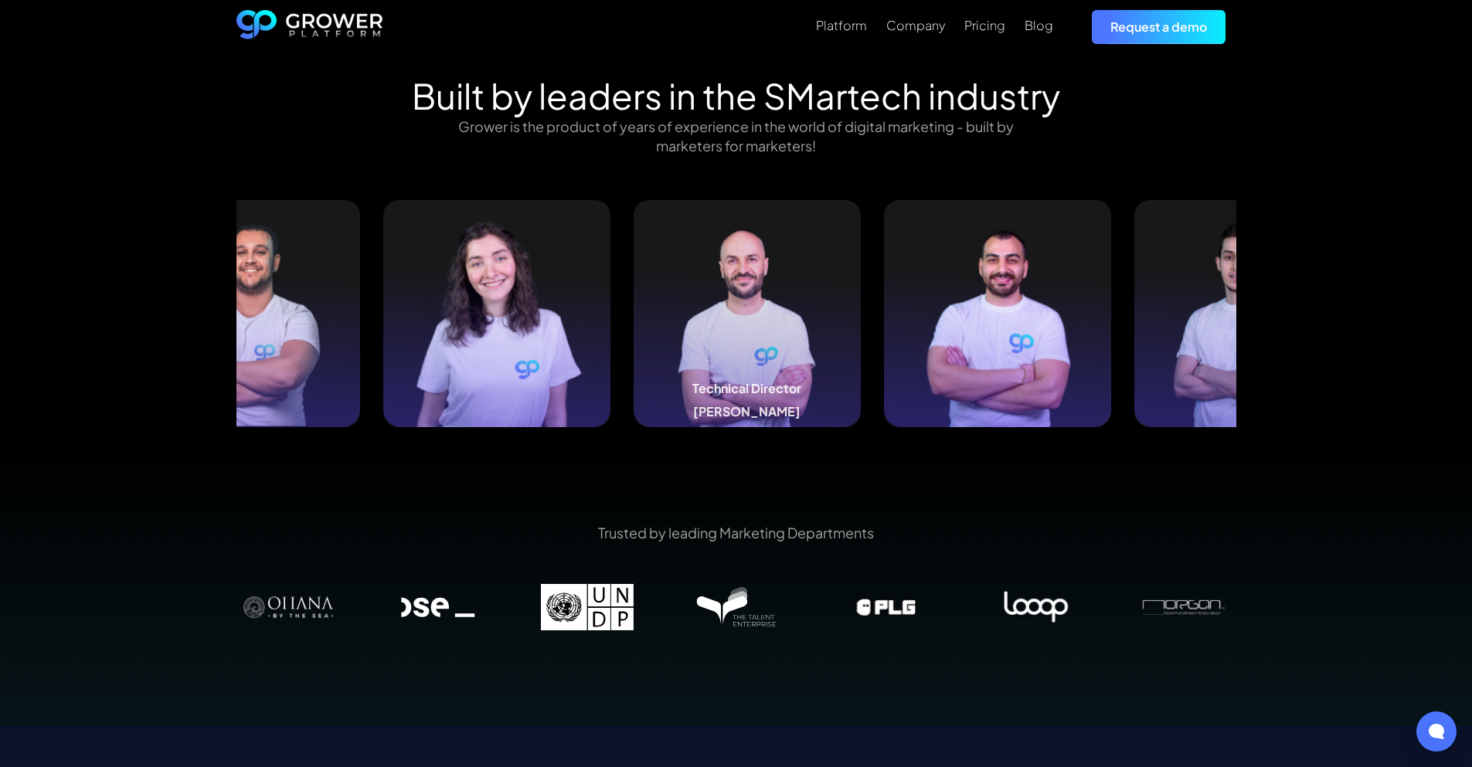
drag, startPoint x: 637, startPoint y: 291, endPoint x: 1137, endPoint y: 284, distance: 500.8
click at [861, 284] on img at bounding box center [747, 313] width 227 height 227
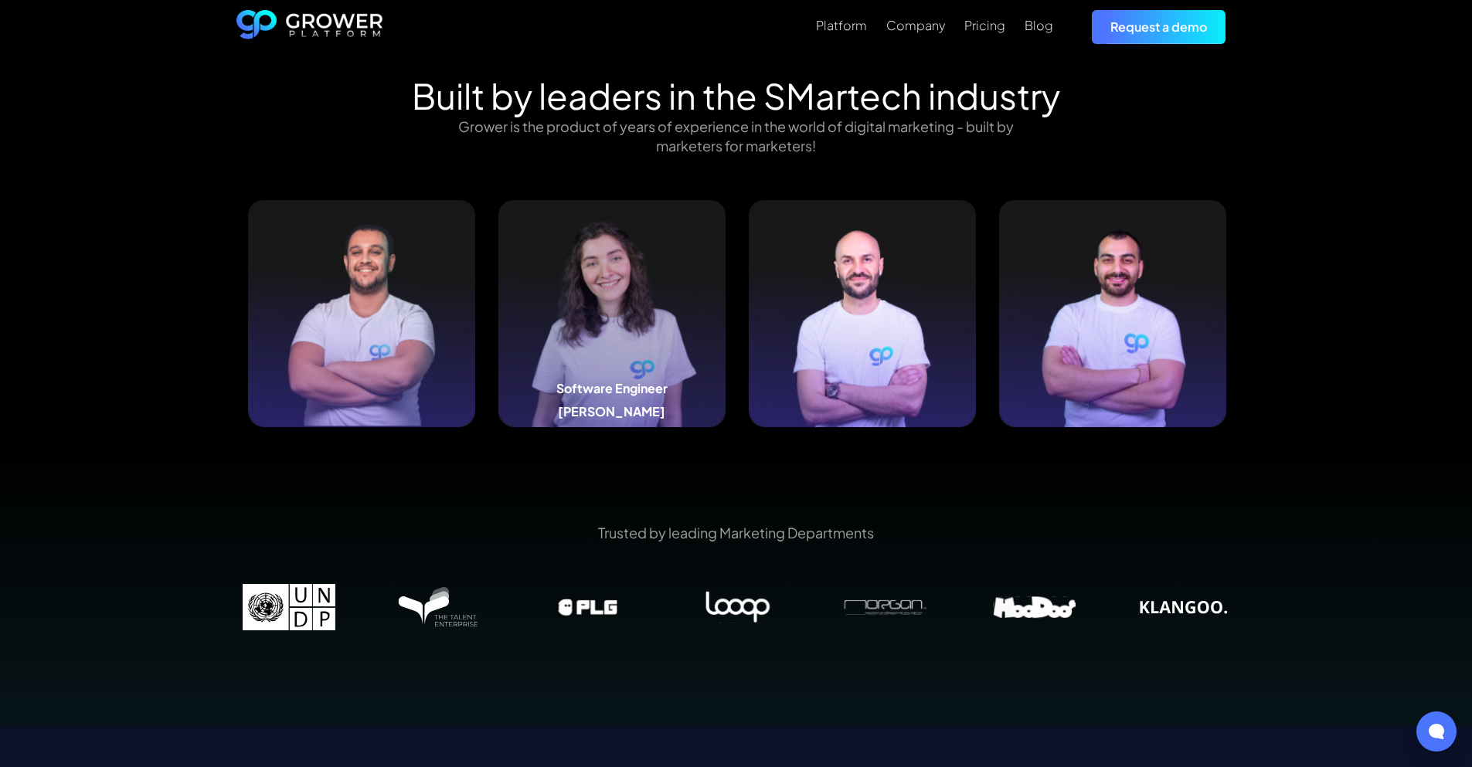
click at [641, 290] on img at bounding box center [611, 313] width 227 height 227
click at [621, 404] on h5 "Celine Younes" at bounding box center [611, 411] width 107 height 15
drag, startPoint x: 612, startPoint y: 399, endPoint x: 450, endPoint y: 373, distance: 163.6
click at [609, 404] on h5 "Celine Younes" at bounding box center [611, 411] width 107 height 15
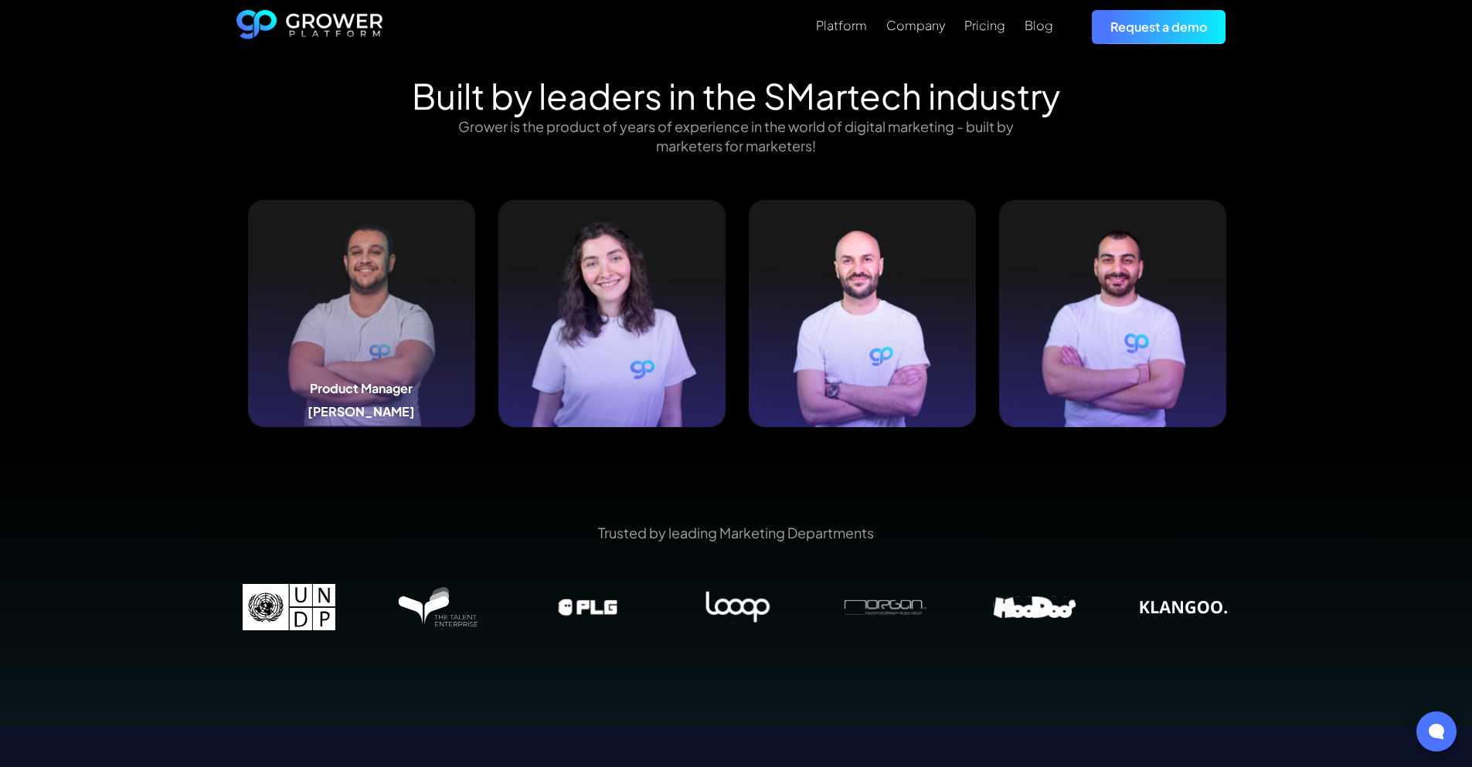
click at [304, 355] on img at bounding box center [361, 313] width 227 height 227
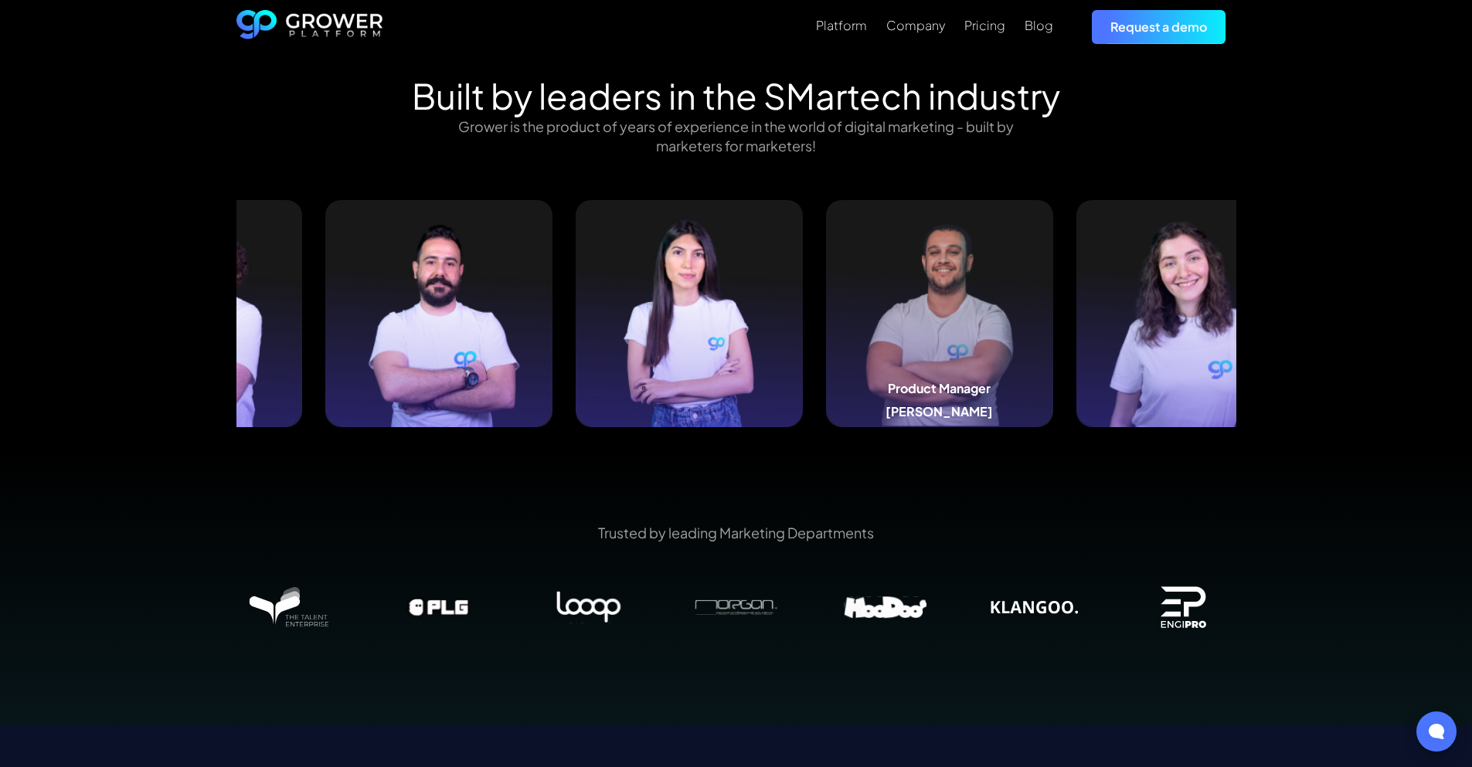
drag, startPoint x: 703, startPoint y: 355, endPoint x: 882, endPoint y: 365, distance: 179.5
click at [882, 365] on div "Product Manager Dany Fawaz" at bounding box center [939, 313] width 227 height 227
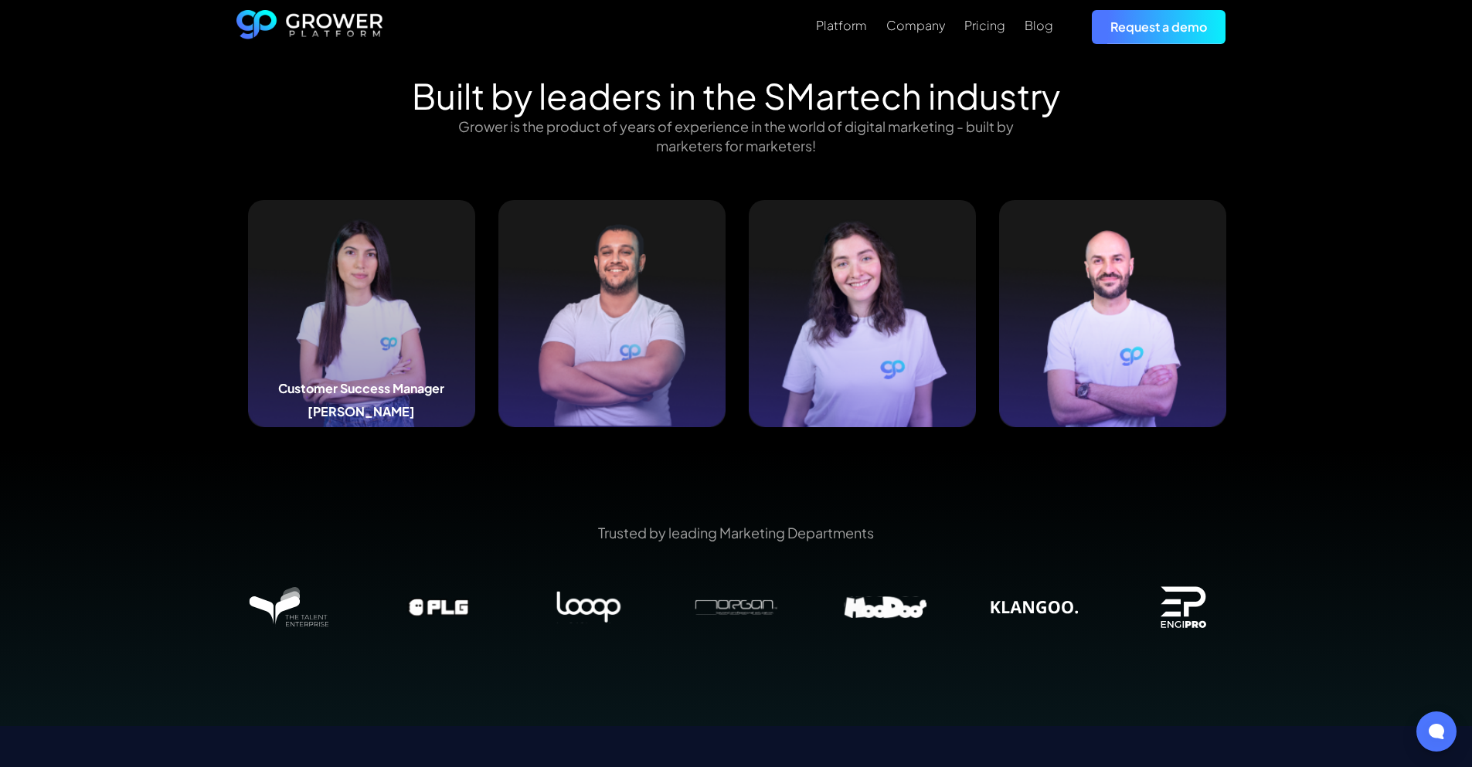
drag, startPoint x: 796, startPoint y: 328, endPoint x: 853, endPoint y: 328, distance: 57.2
click at [726, 328] on img at bounding box center [611, 313] width 227 height 227
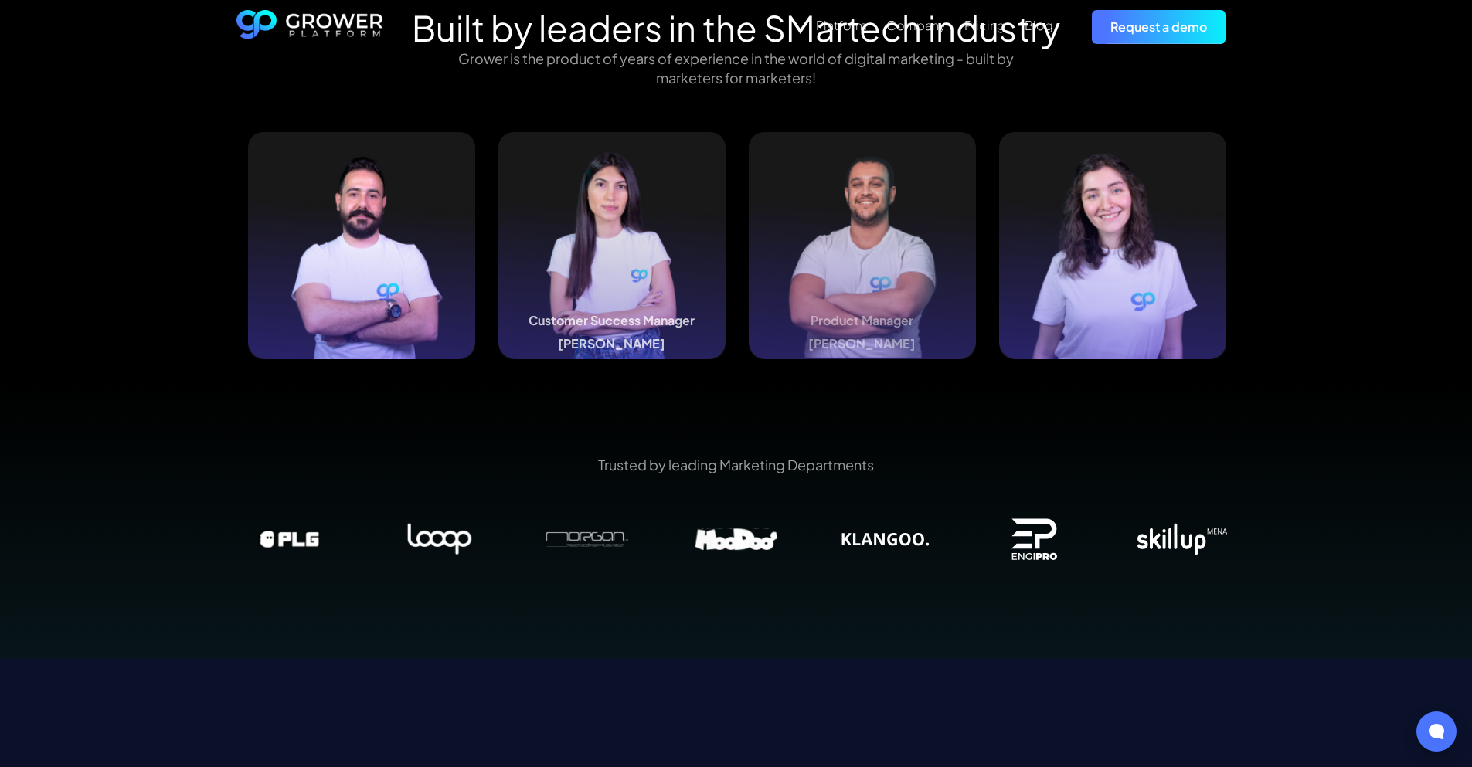
scroll to position [1700, 0]
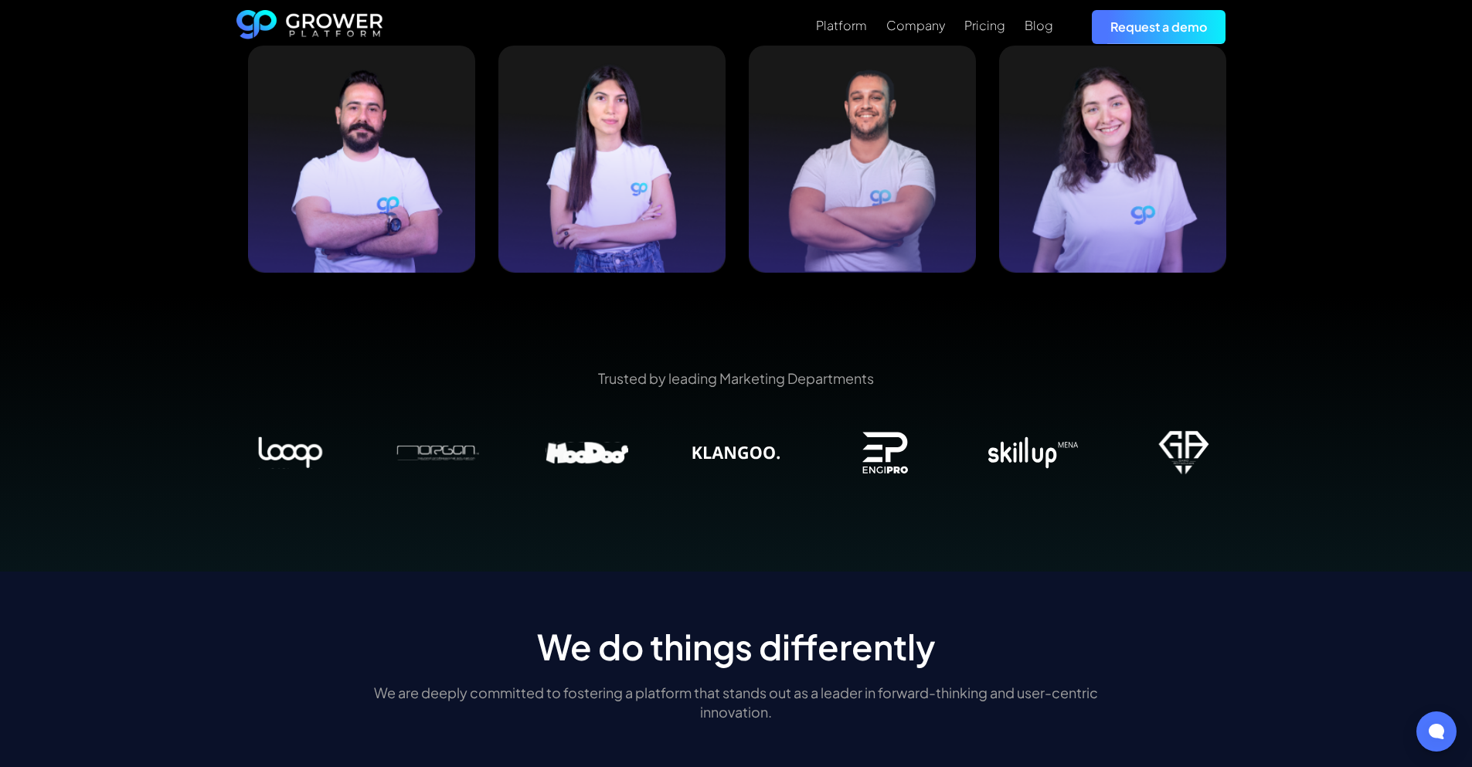
drag, startPoint x: 809, startPoint y: 440, endPoint x: 645, endPoint y: 438, distance: 163.8
click at [662, 438] on img at bounding box center [736, 453] width 149 height 46
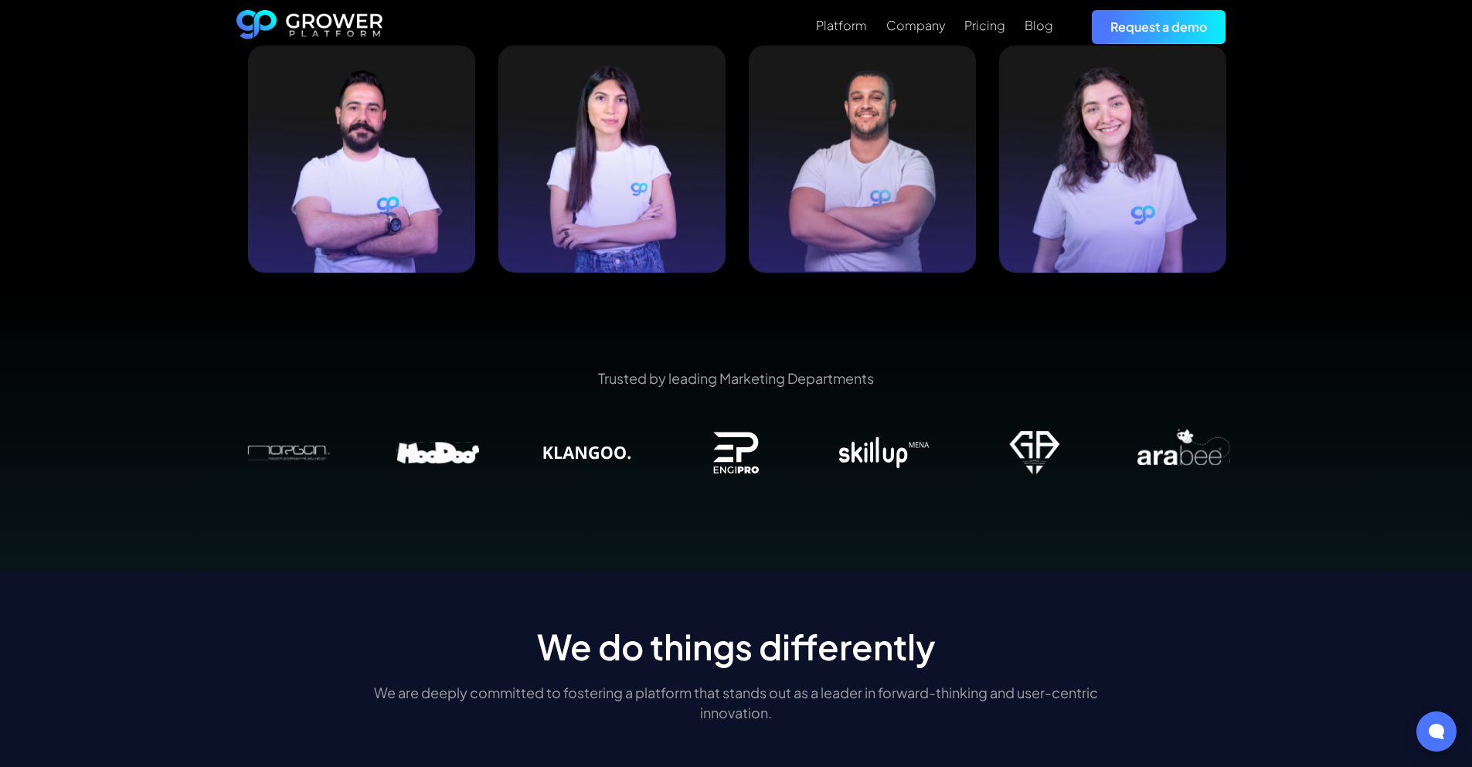
drag, startPoint x: 1007, startPoint y: 430, endPoint x: 318, endPoint y: 422, distance: 689.3
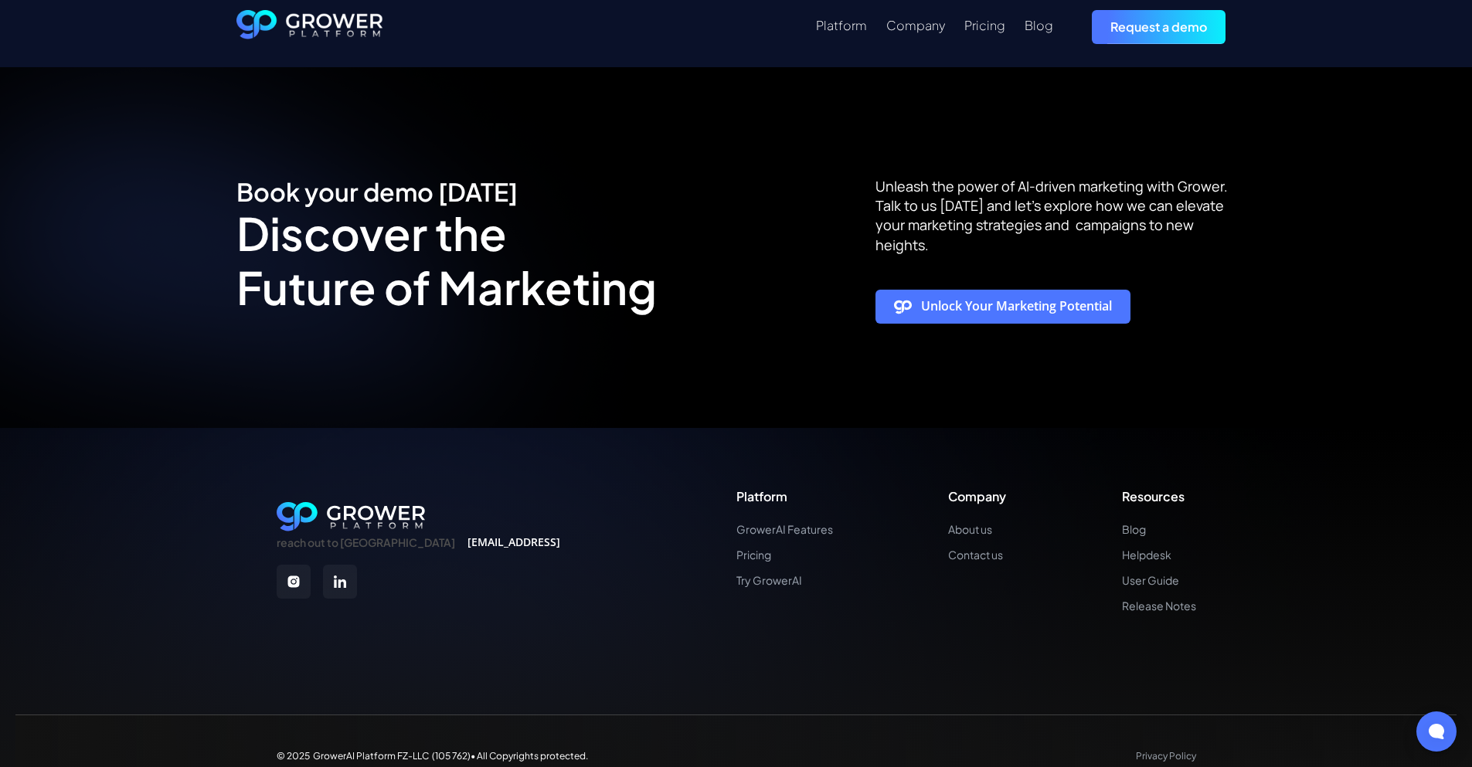
scroll to position [2918, 0]
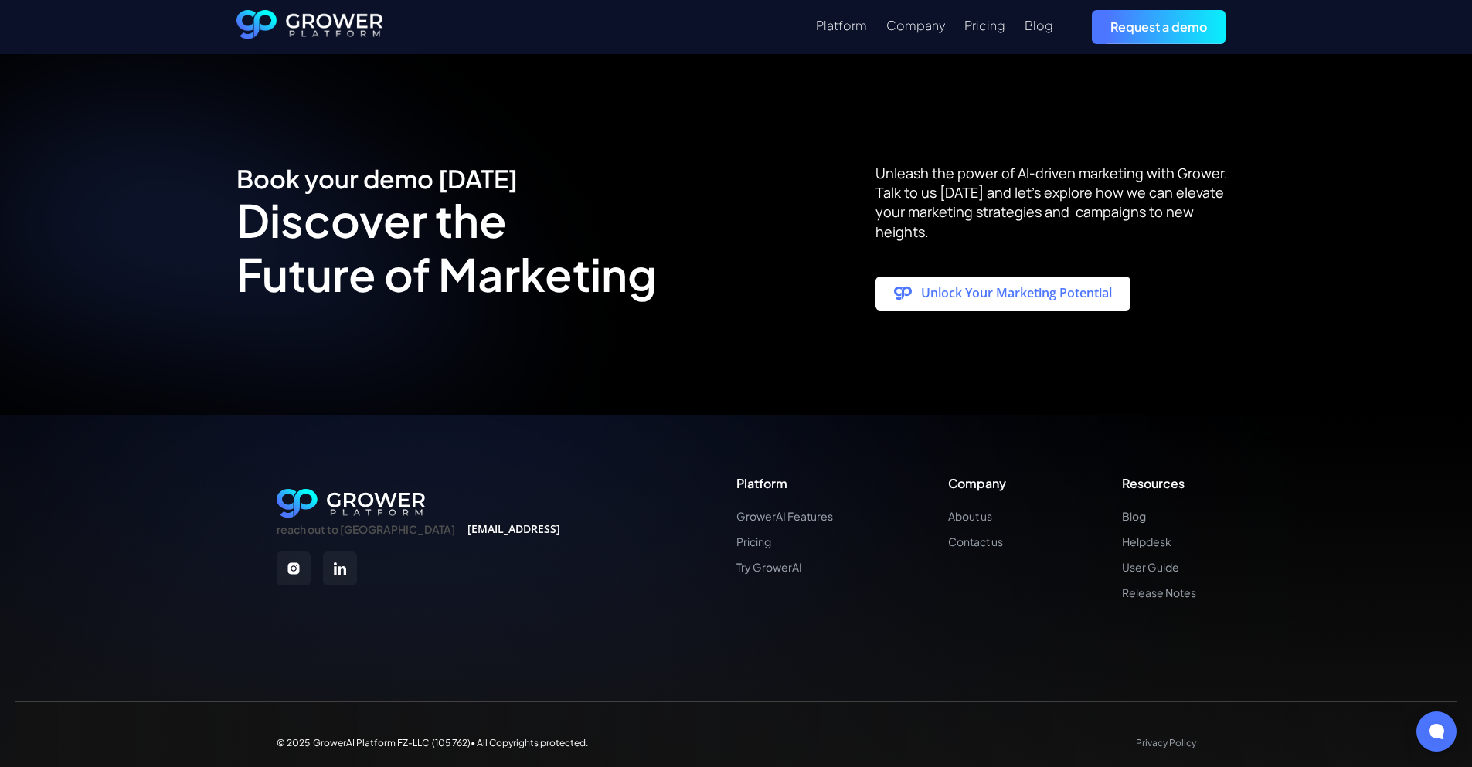
click at [1040, 287] on link "Unlock Your Marketing Potential" at bounding box center [1002, 294] width 255 height 34
